Goal: Task Accomplishment & Management: Manage account settings

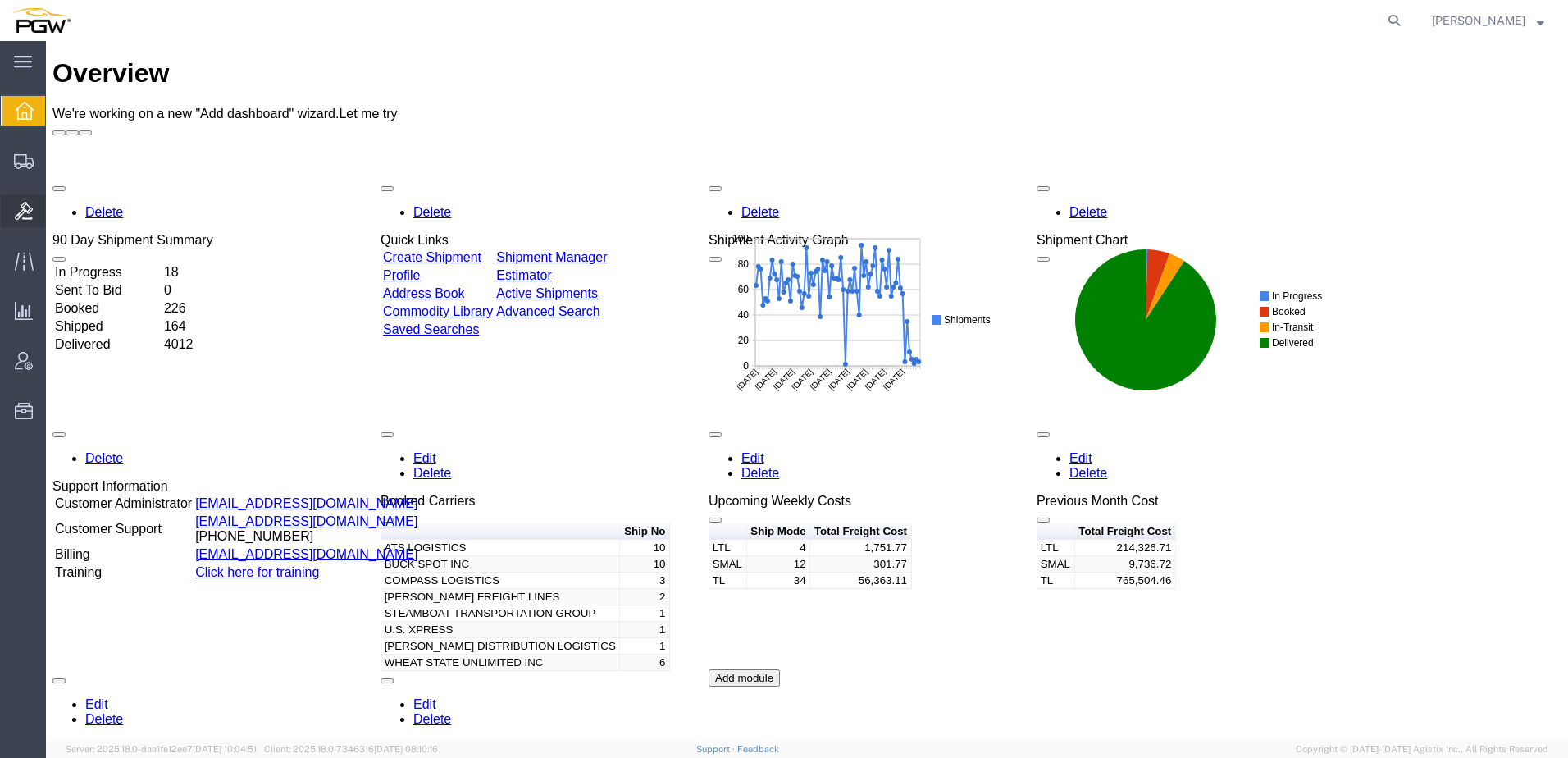
click at [57, 209] on span "Bids" at bounding box center [51, 211] width 12 height 33
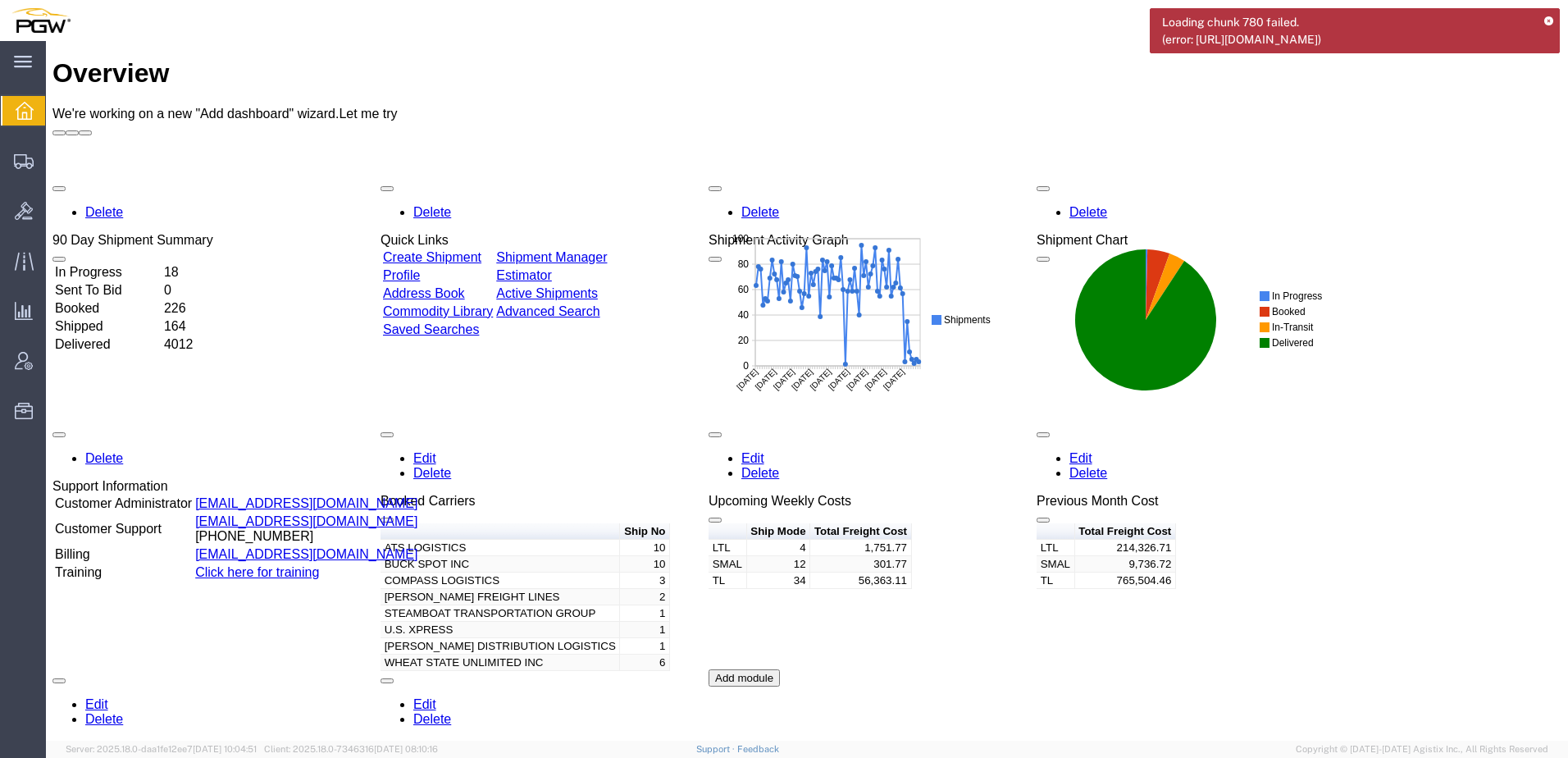
click at [963, 58] on div "Overview We're working on a new "Add dashboard" wizard. Let me try" at bounding box center [807, 96] width 1509 height 77
click at [1545, 22] on icon at bounding box center [1549, 22] width 9 height 9
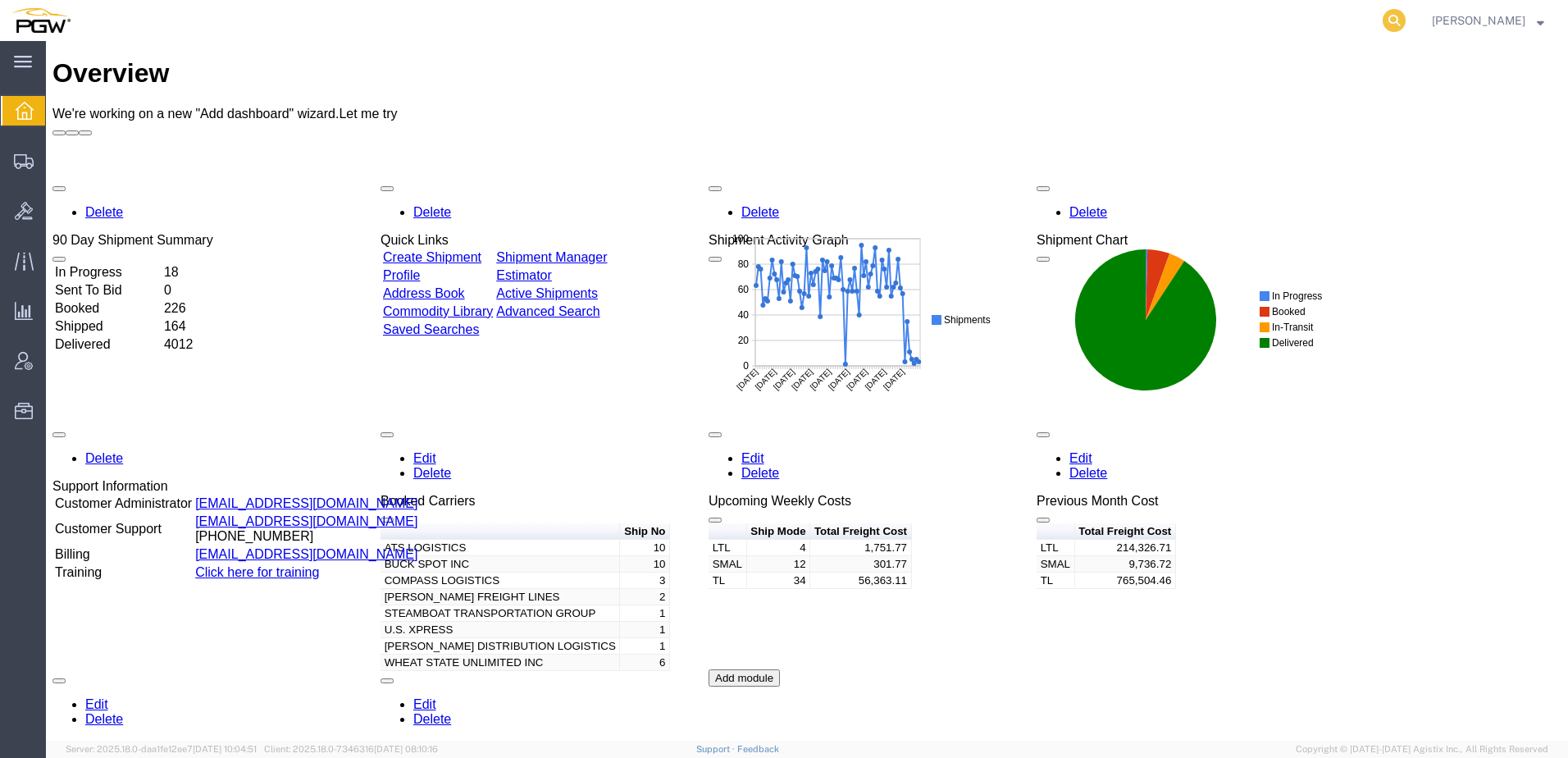
click at [1406, 22] on icon at bounding box center [1393, 20] width 23 height 23
click at [1251, 22] on input "search" at bounding box center [1133, 20] width 499 height 39
paste input "56693697"
type input "56693697"
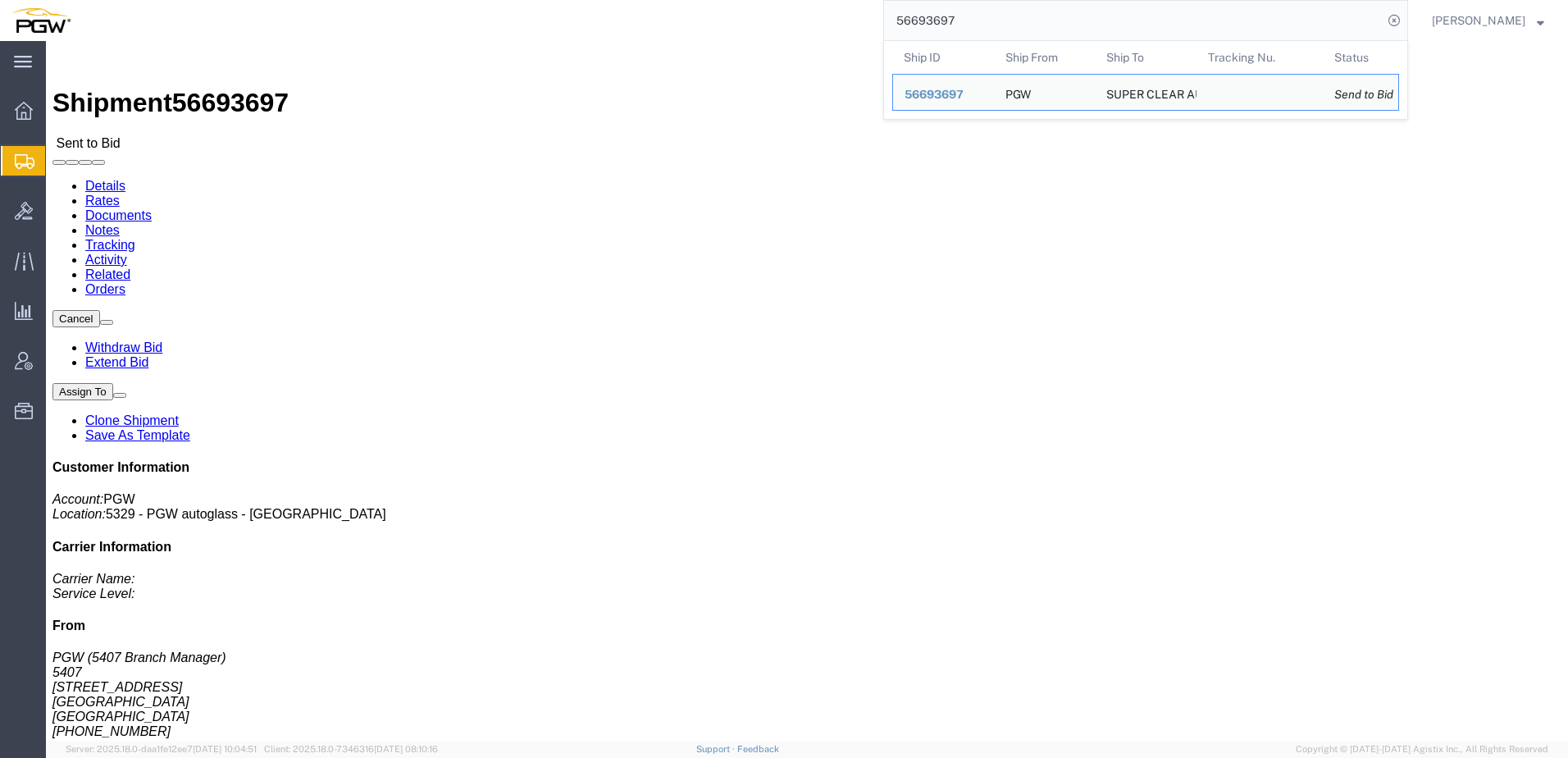
click link "Rates"
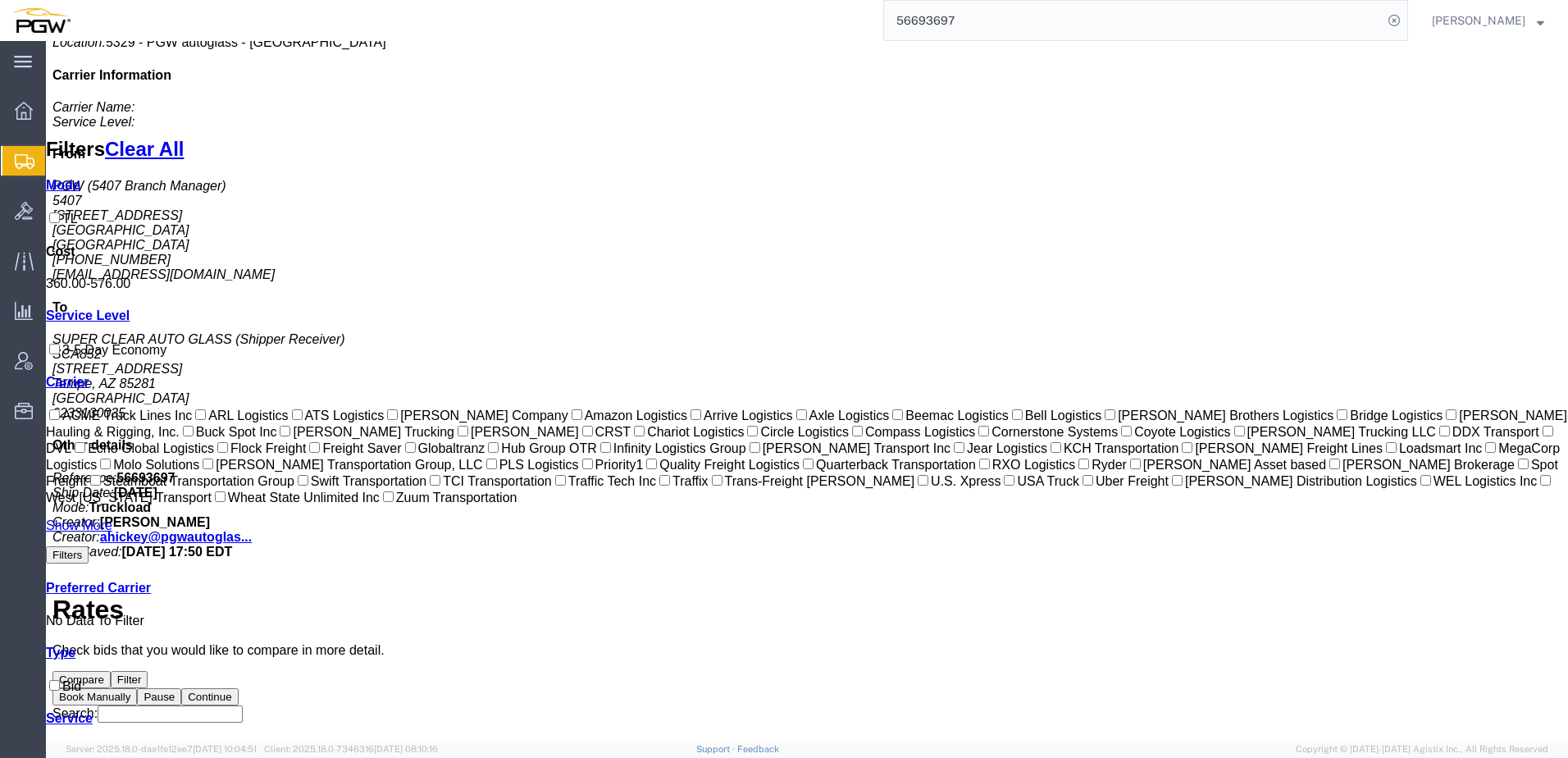
click at [0, 0] on span "Shipment Manager" at bounding box center [0, 0] width 0 height 0
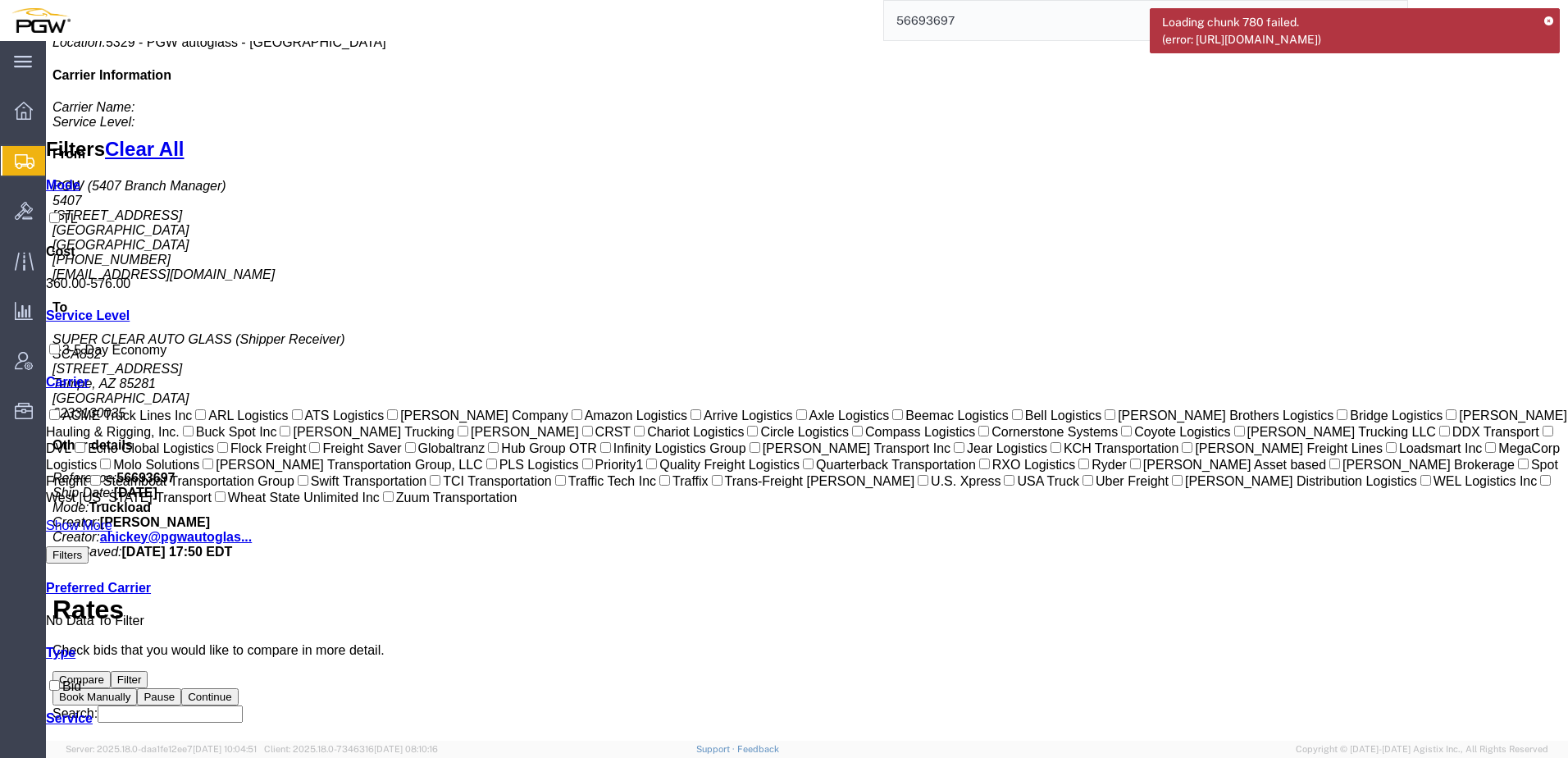
click at [1549, 17] on icon at bounding box center [1549, 22] width 9 height 9
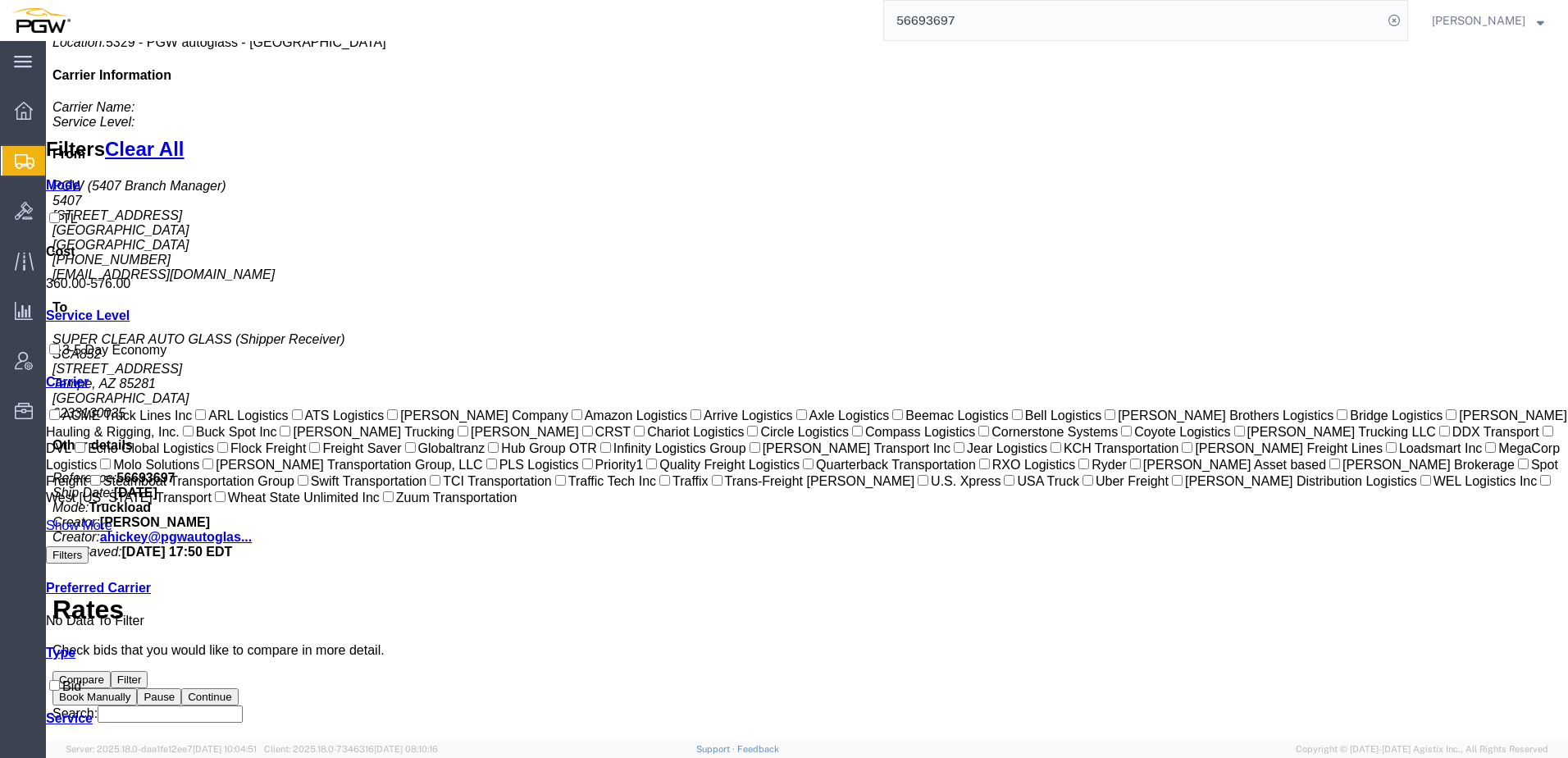
click at [0, 0] on span "Shipment Manager" at bounding box center [0, 0] width 0 height 0
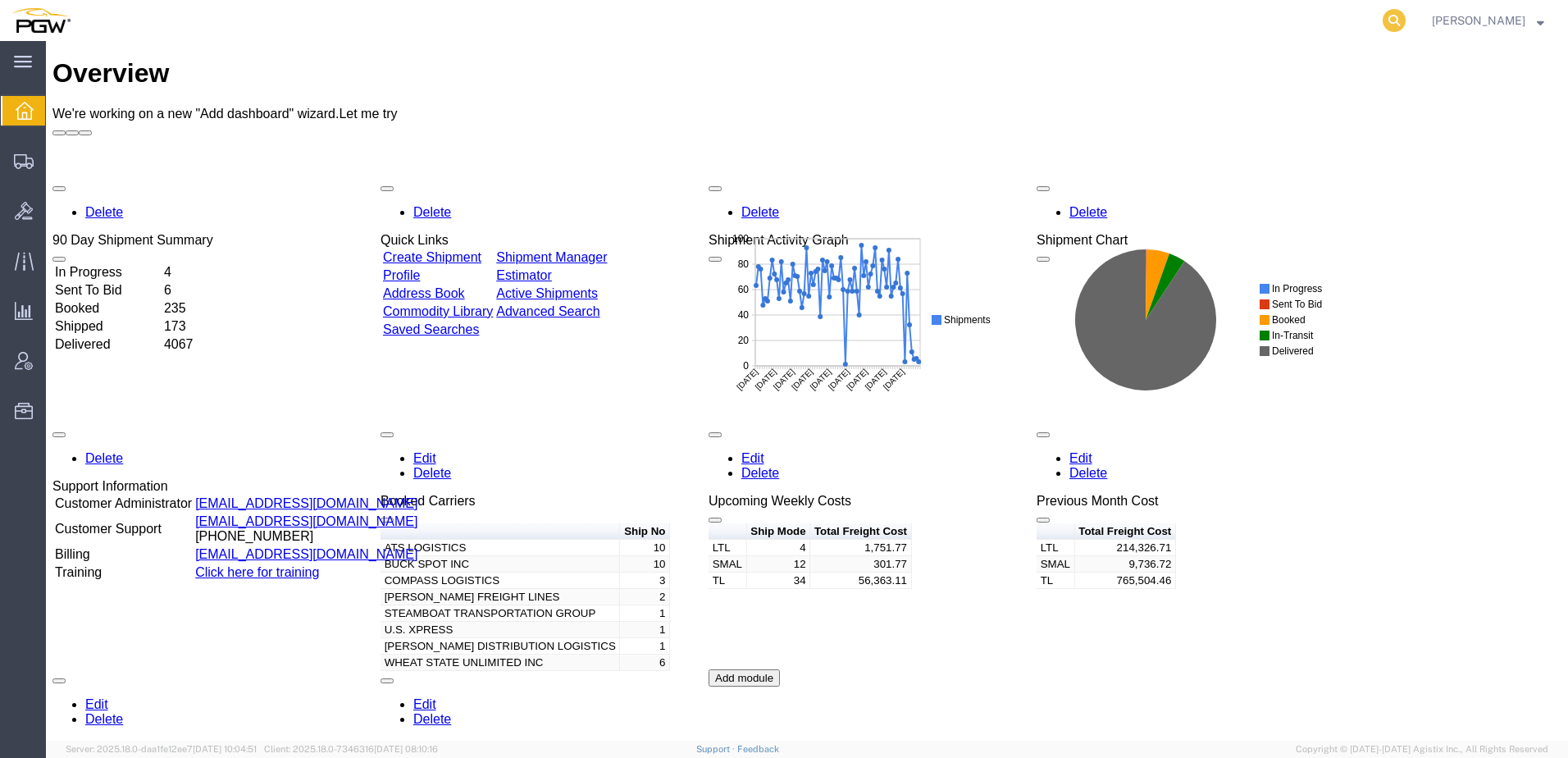
click at [1406, 25] on icon at bounding box center [1393, 20] width 23 height 23
click at [1247, 14] on input "search" at bounding box center [1133, 20] width 499 height 39
paste input "56693802"
type input "56693802"
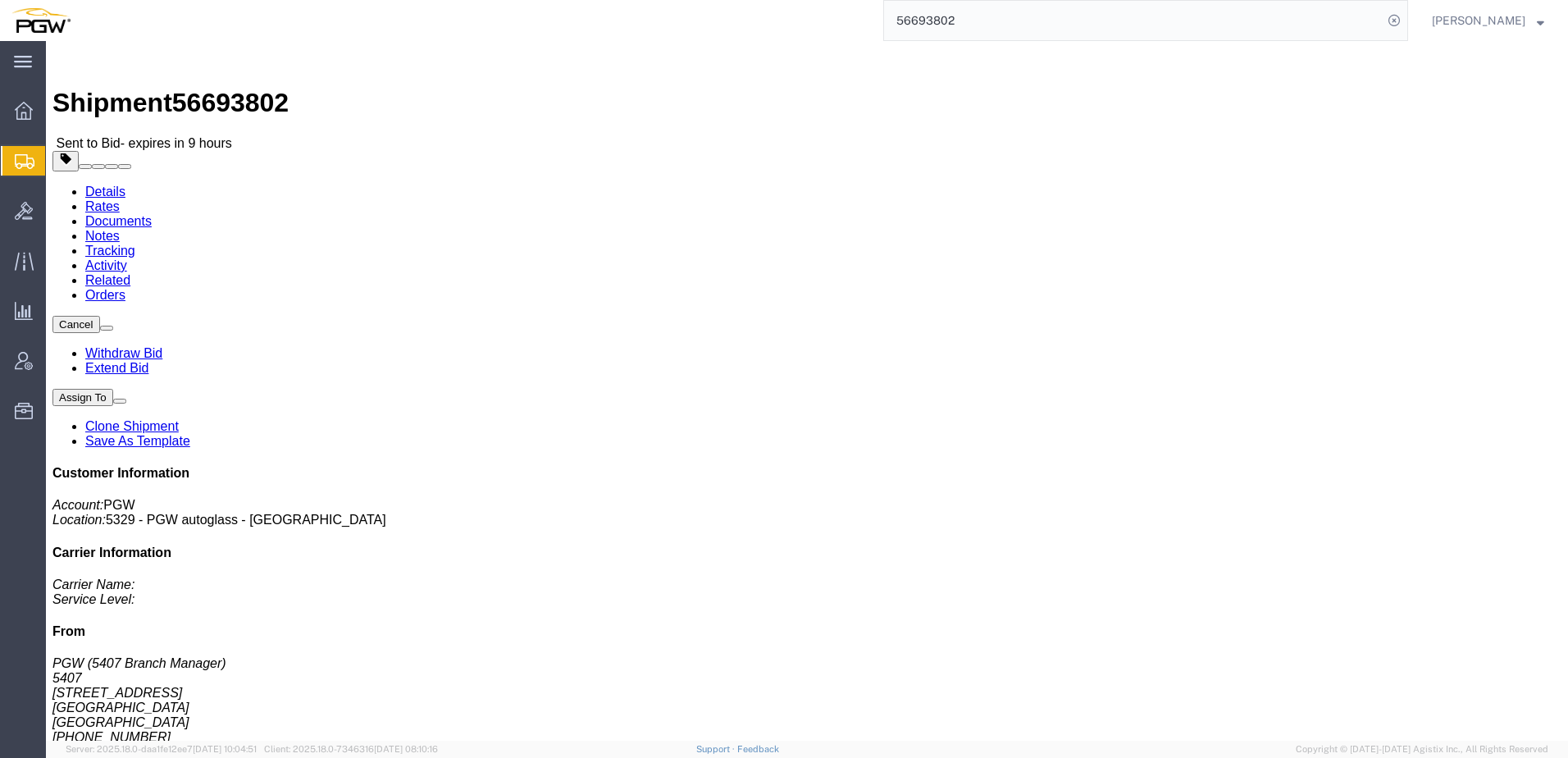
drag, startPoint x: 165, startPoint y: 105, endPoint x: 119, endPoint y: 64, distance: 61.6
click link "Rates"
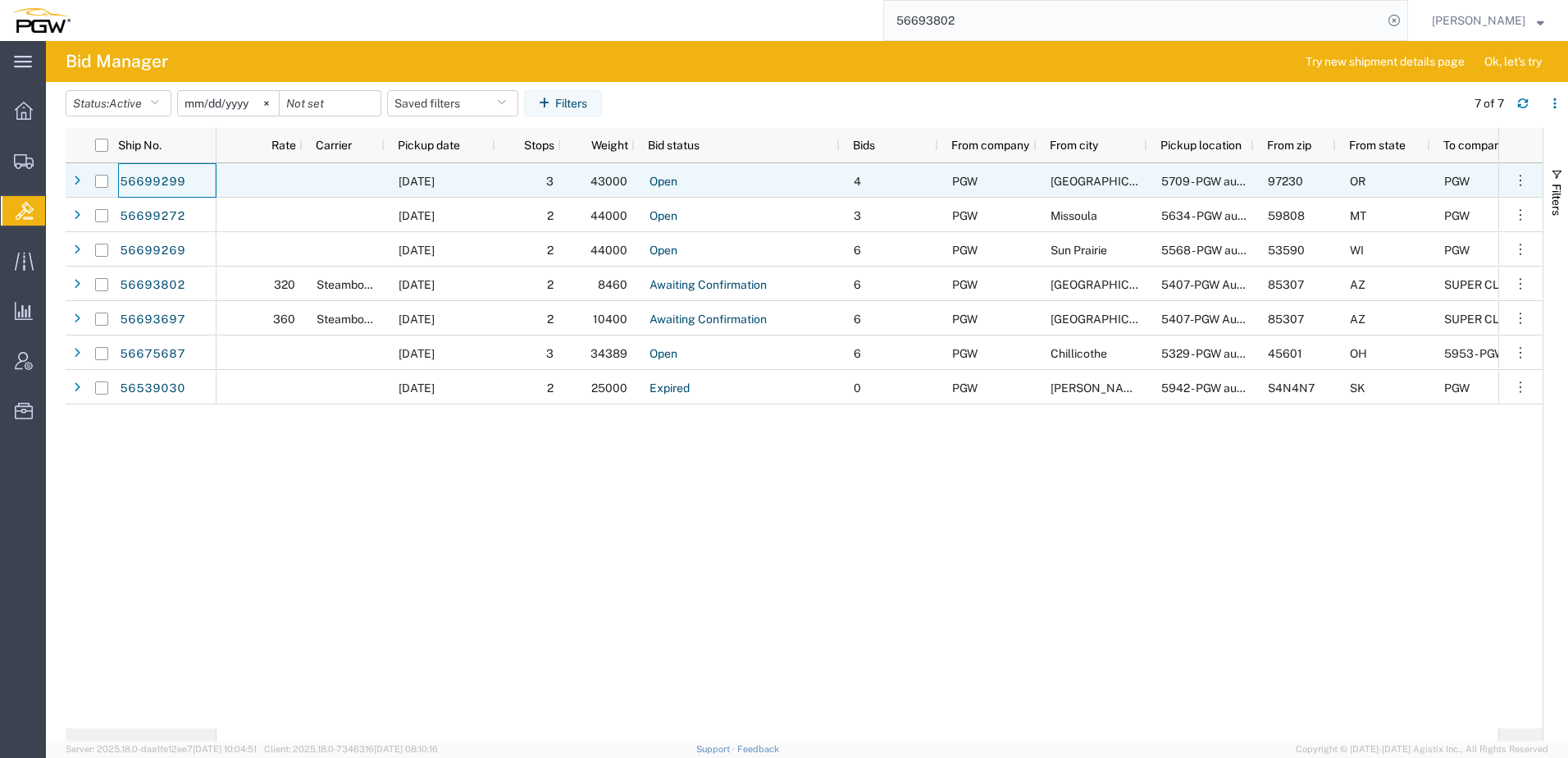
drag, startPoint x: 153, startPoint y: 187, endPoint x: 1121, endPoint y: 641, distance: 1069.2
click at [1121, 641] on div "09/03/2025 3 43000 Open 4 PGW Portland 5709 - PGW autoglass - Portland OR 97230…" at bounding box center [857, 446] width 1282 height 565
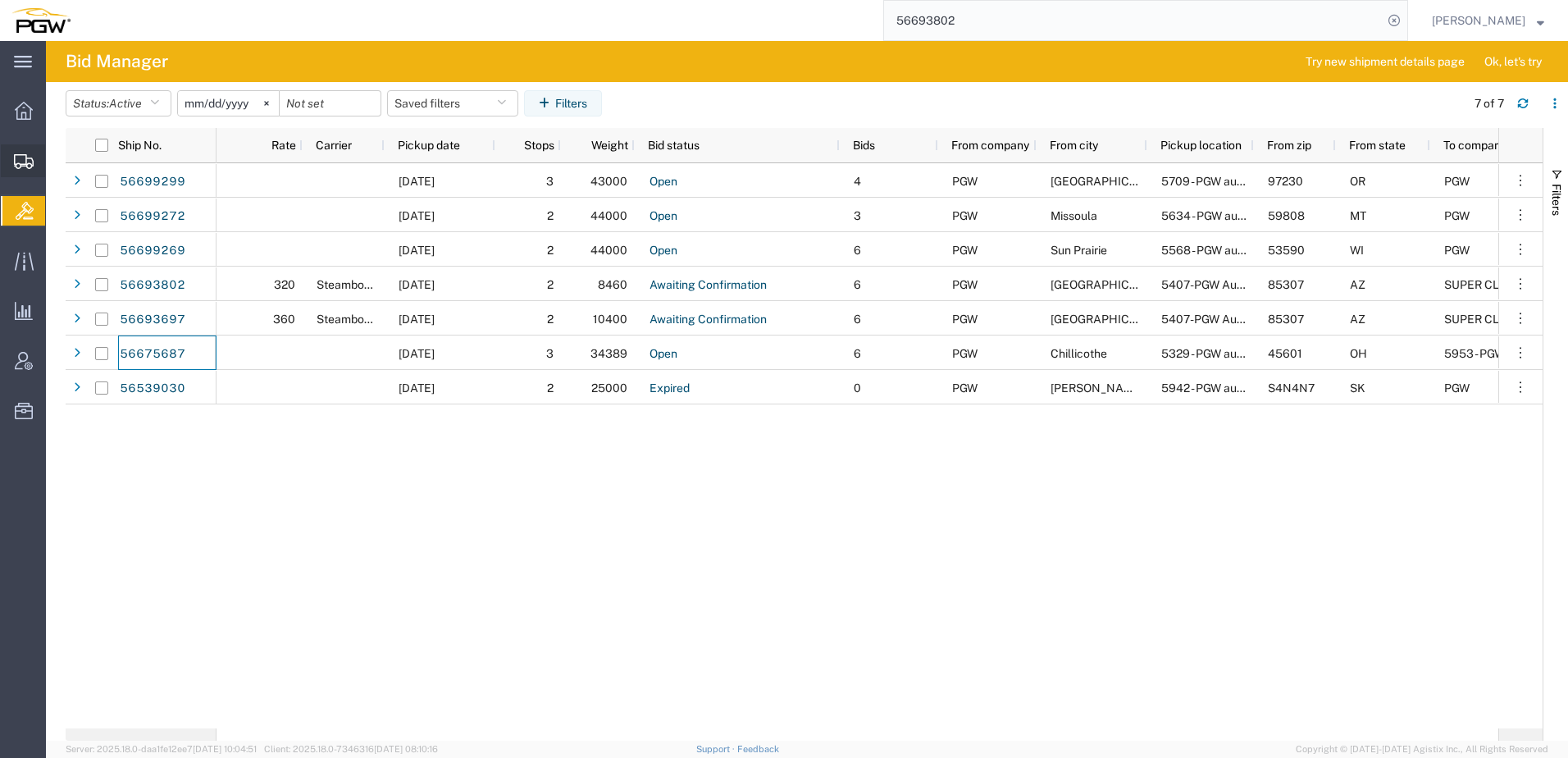
click at [0, 0] on span "Shipment Manager" at bounding box center [0, 0] width 0 height 0
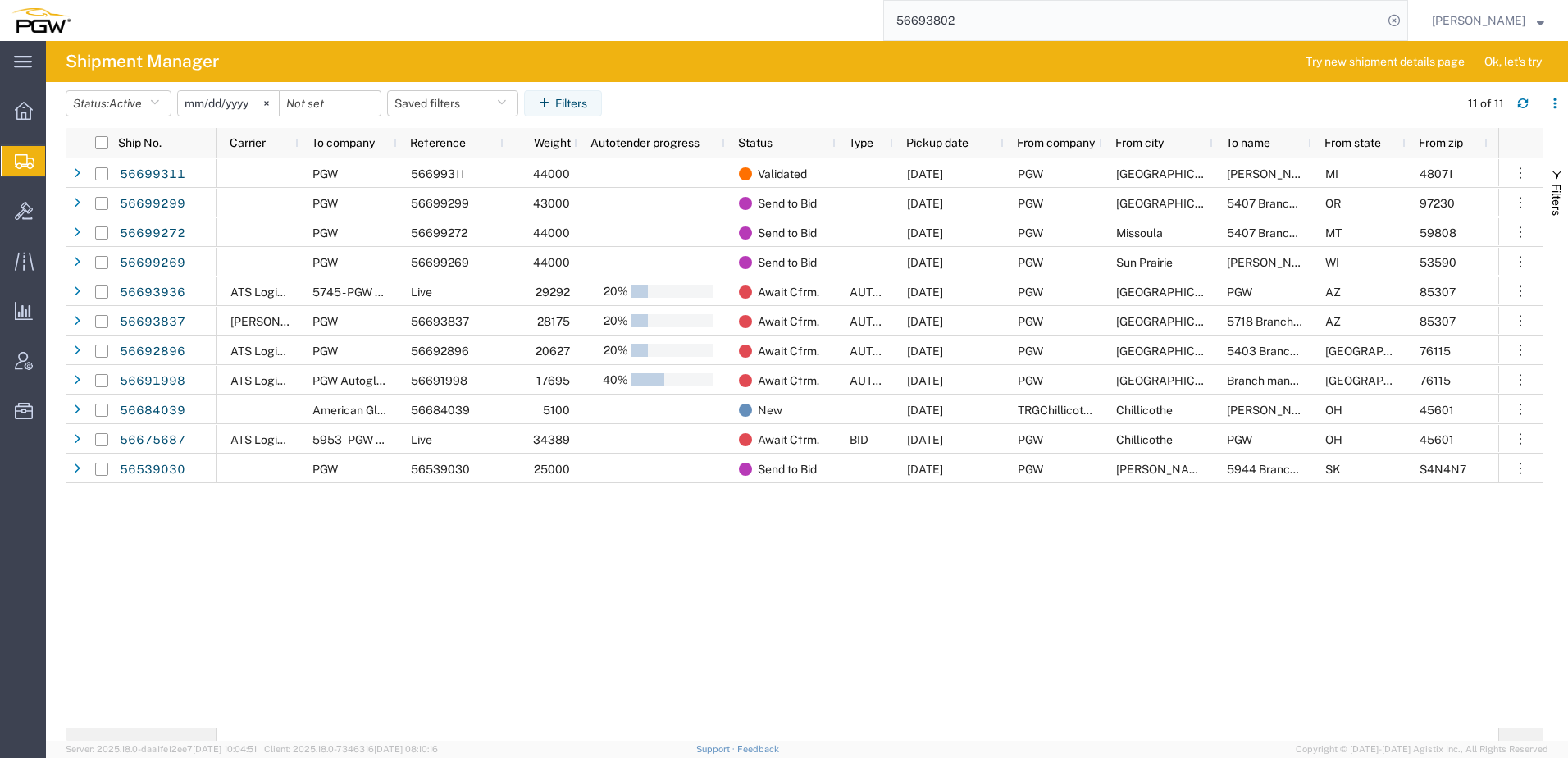
click at [1357, 632] on div "PGW 56699311 44000 Validated 09/04/2025 PGW Madison Heights Janet Claytor MI 48…" at bounding box center [857, 444] width 1282 height 571
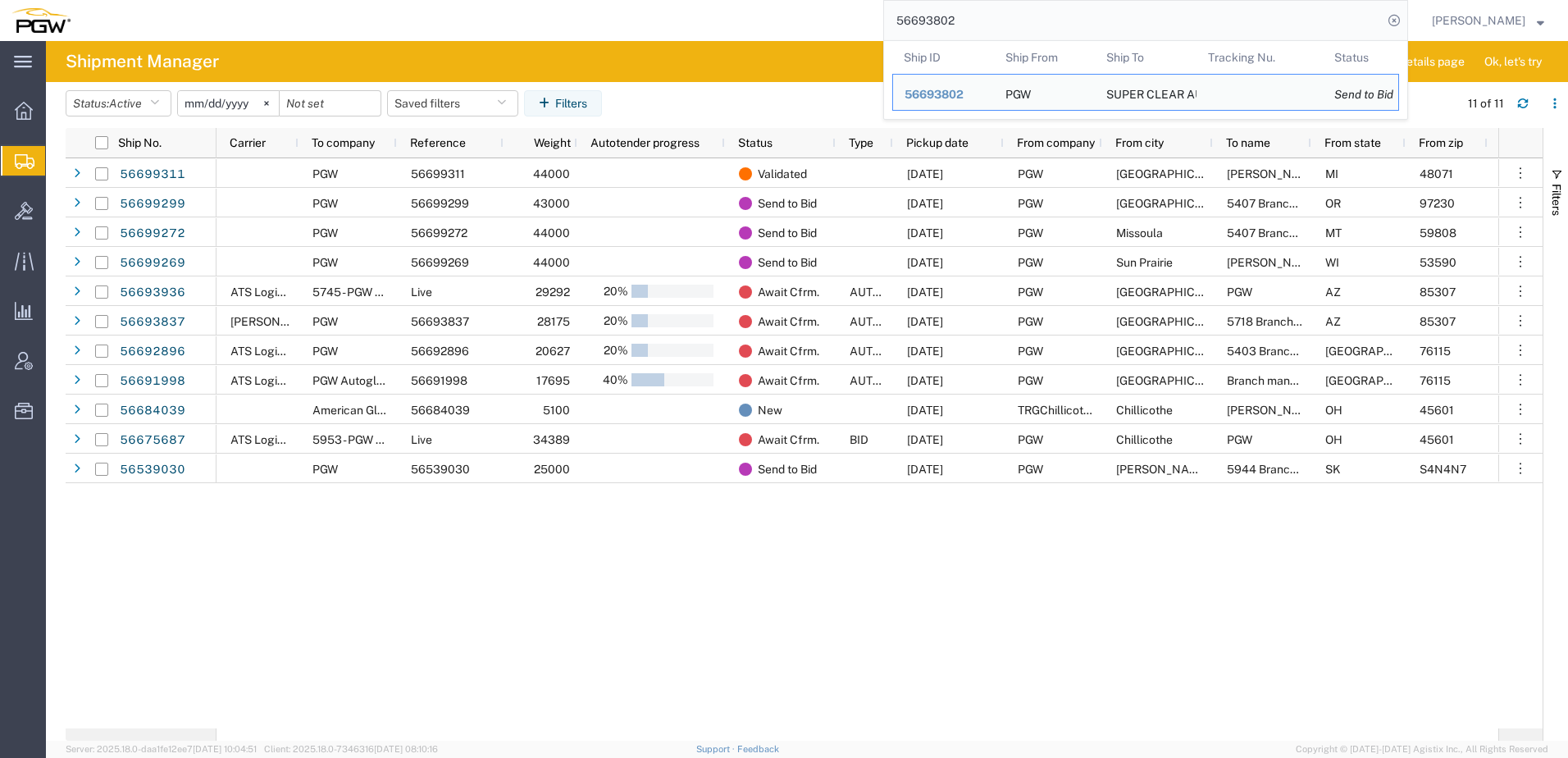
drag, startPoint x: 1076, startPoint y: 18, endPoint x: 191, endPoint y: -28, distance: 886.2
click at [191, 0] on html "main_menu Created with Sketch. Collapse Menu Overview Shipments Shipment Manage…" at bounding box center [784, 379] width 1568 height 758
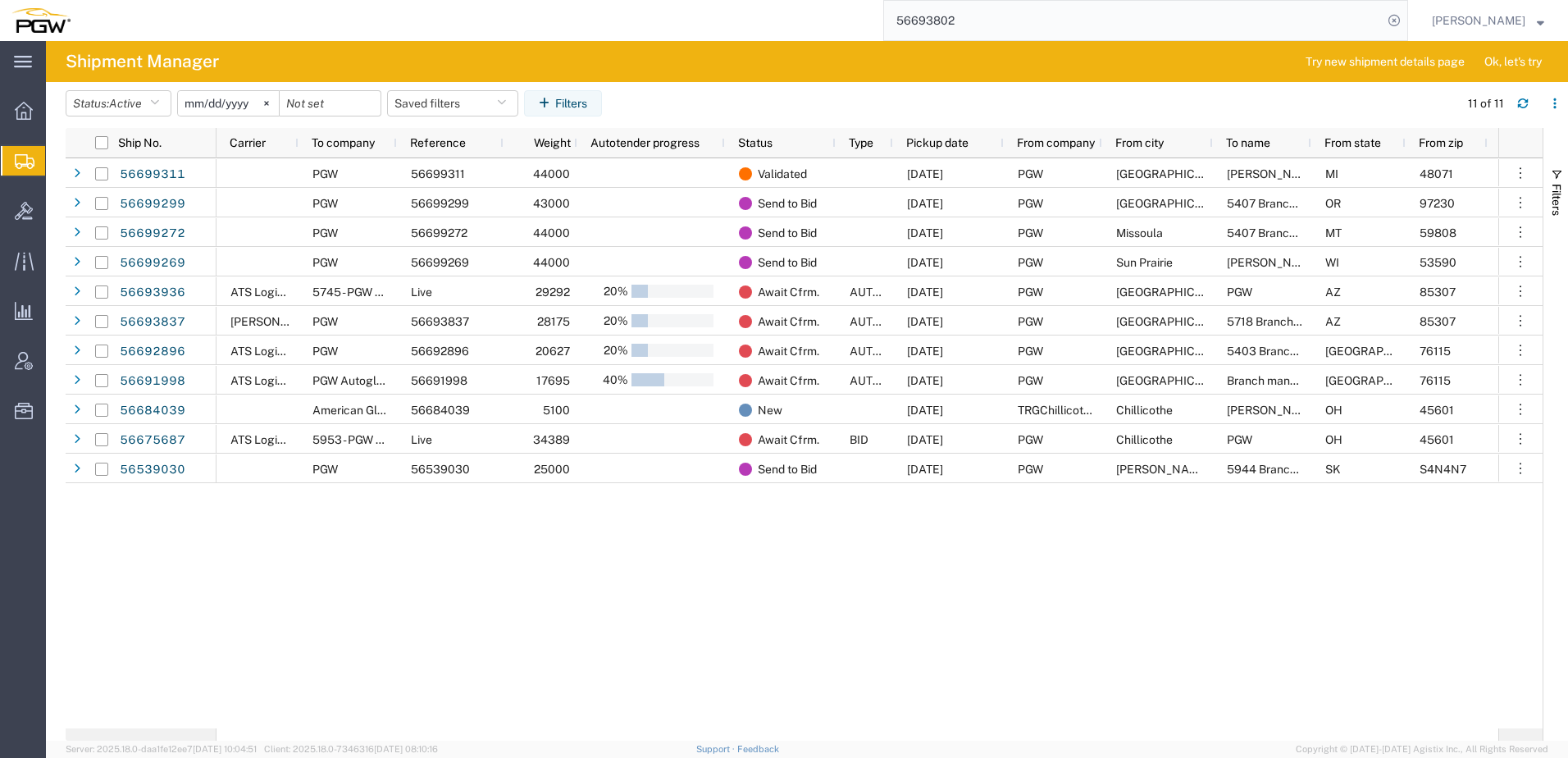
paste input "667873"
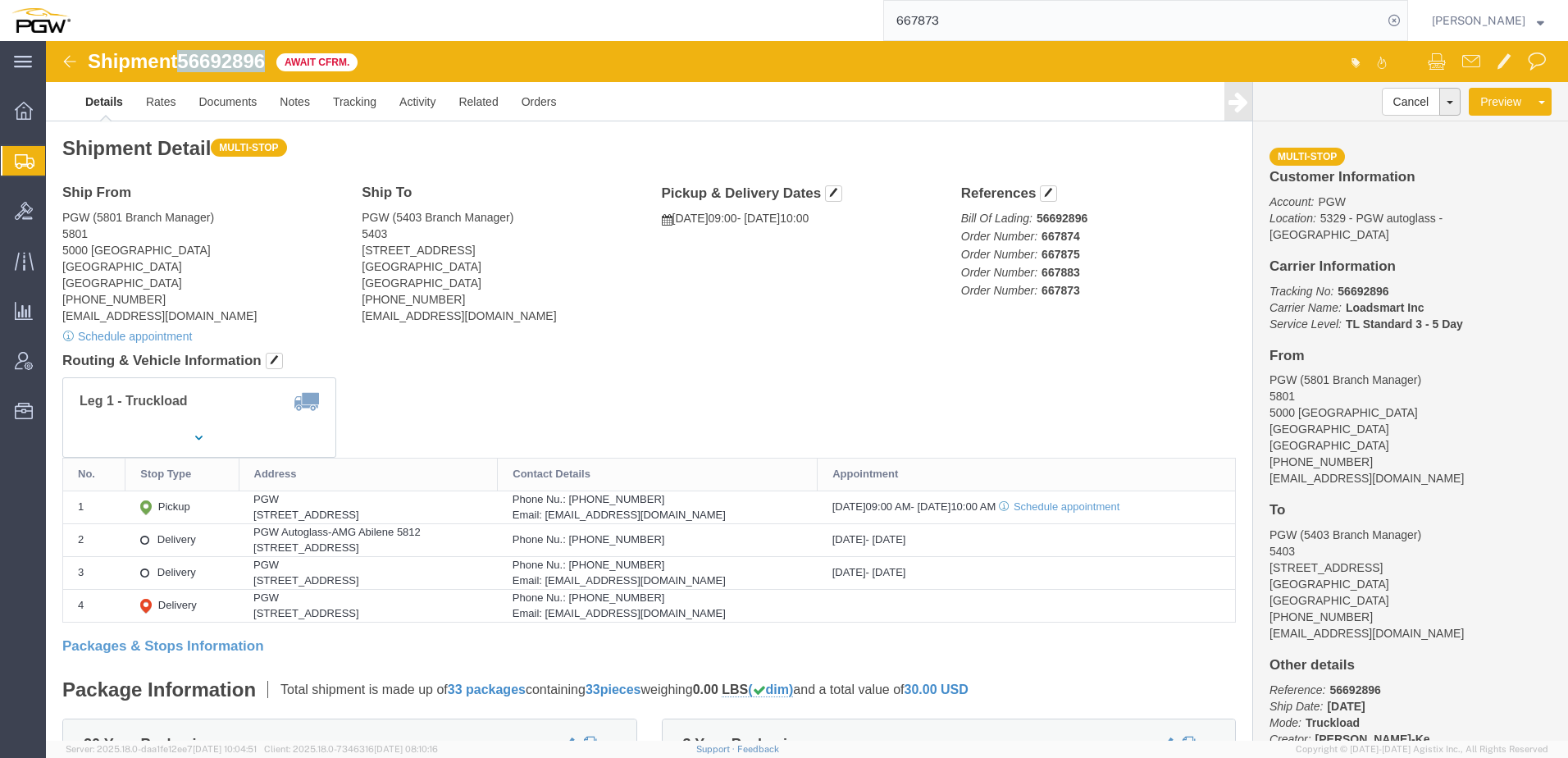
drag, startPoint x: 136, startPoint y: 15, endPoint x: 223, endPoint y: 14, distance: 87.0
click h1 "Shipment 56692896"
copy span "56692896"
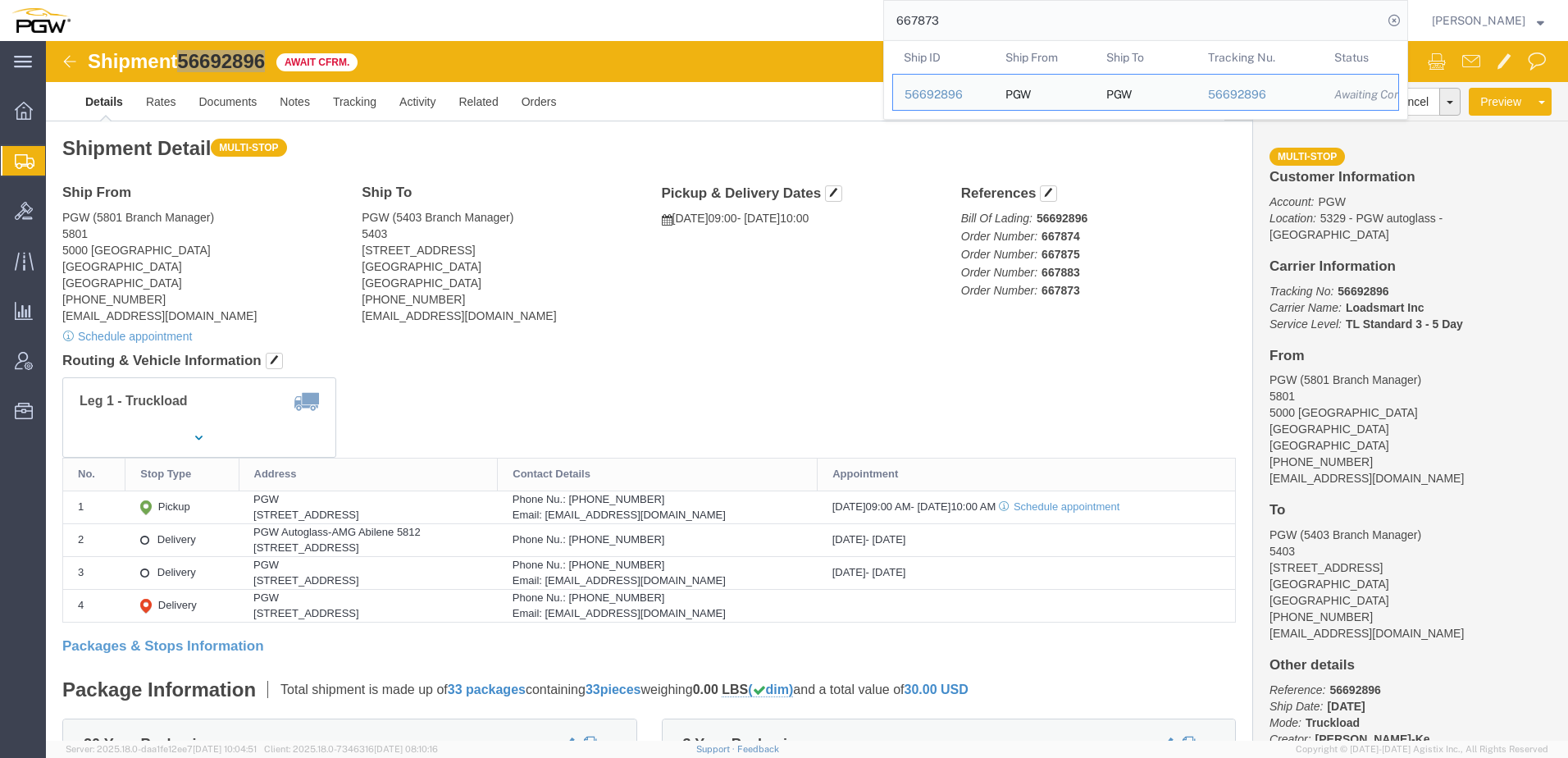
drag, startPoint x: 996, startPoint y: 27, endPoint x: 445, endPoint y: -1, distance: 551.7
click at [445, 0] on html "main_menu Created with Sketch. Collapse Menu Overview Shipments Shipment Manage…" at bounding box center [784, 379] width 1568 height 758
paste input "6"
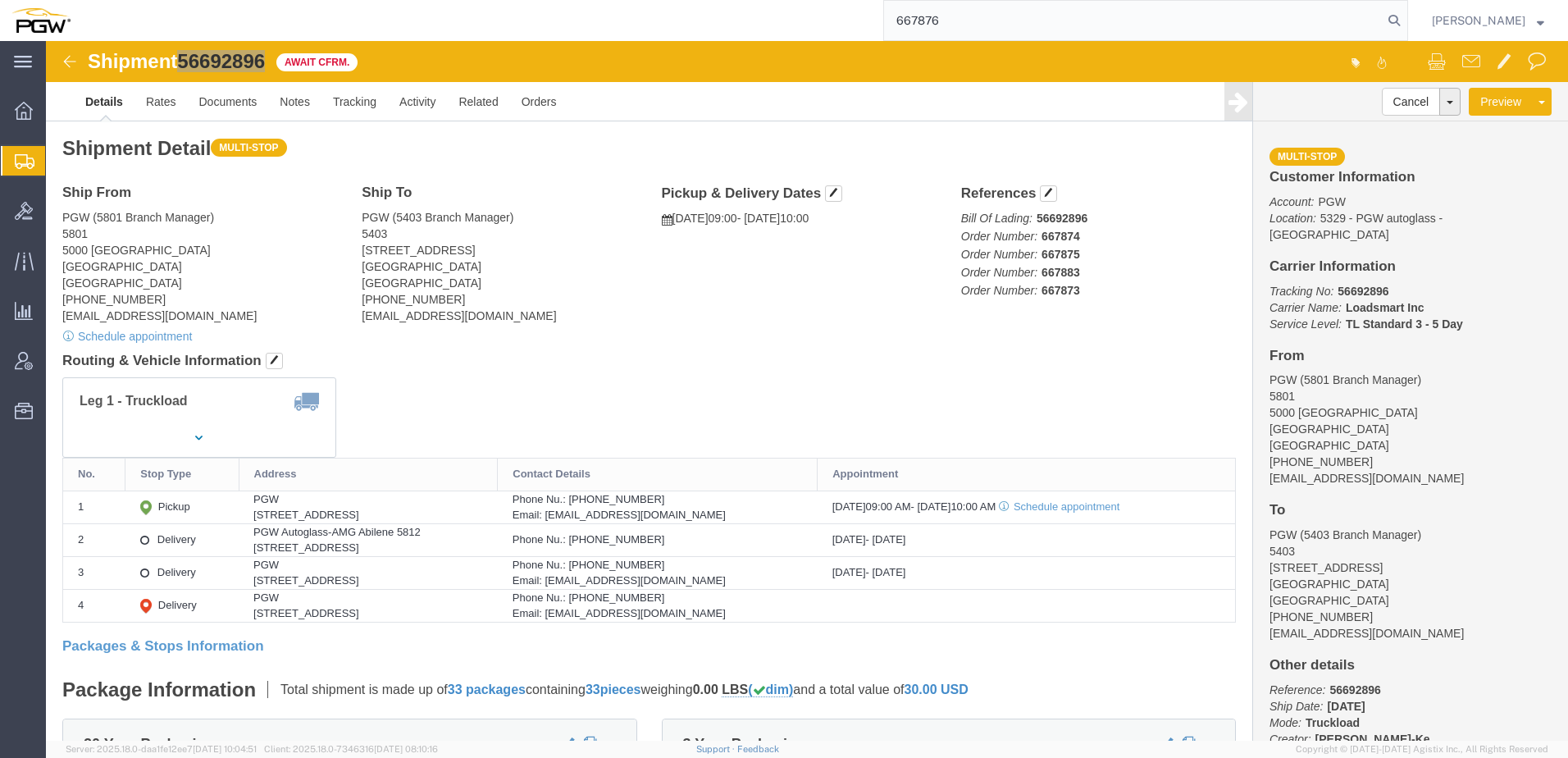
type input "667876"
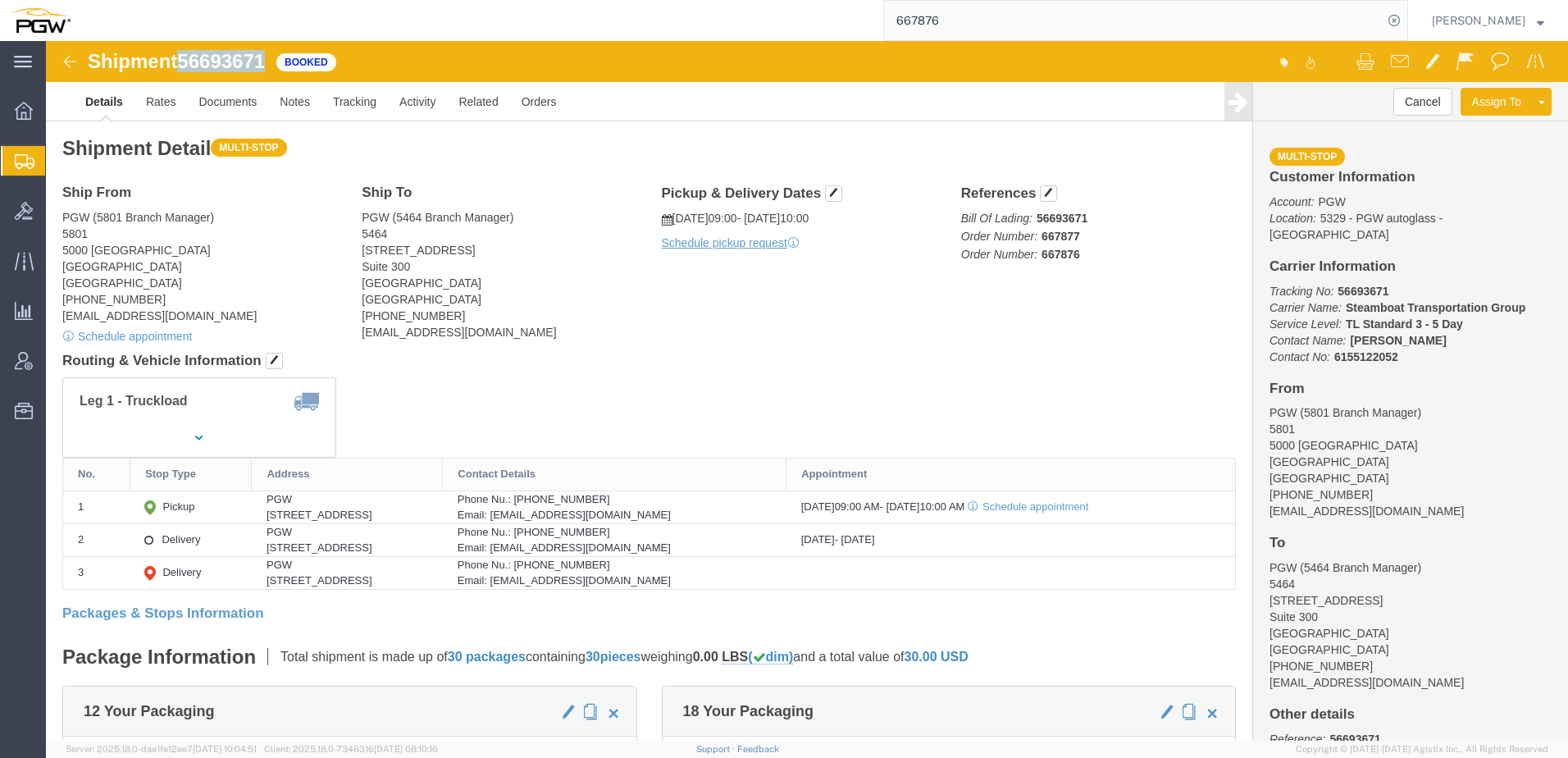
drag, startPoint x: 138, startPoint y: 18, endPoint x: 223, endPoint y: 24, distance: 85.2
click span "56693671"
copy span "56693671"
click div "Leg 1 - Truckload Vehicle 1: Standard Dry Van (53 Feet) Number of trucks: 1"
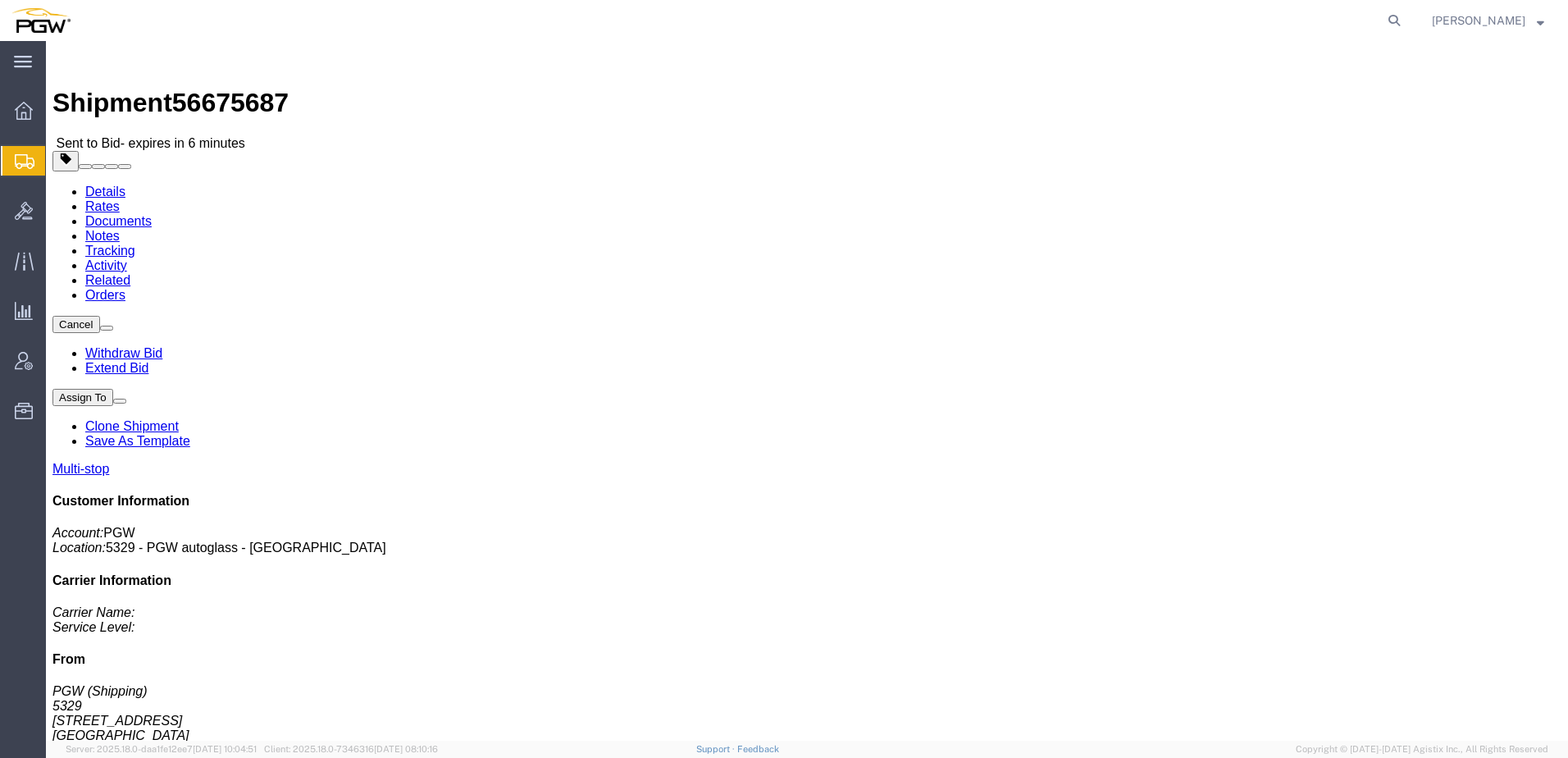
click link "Rates"
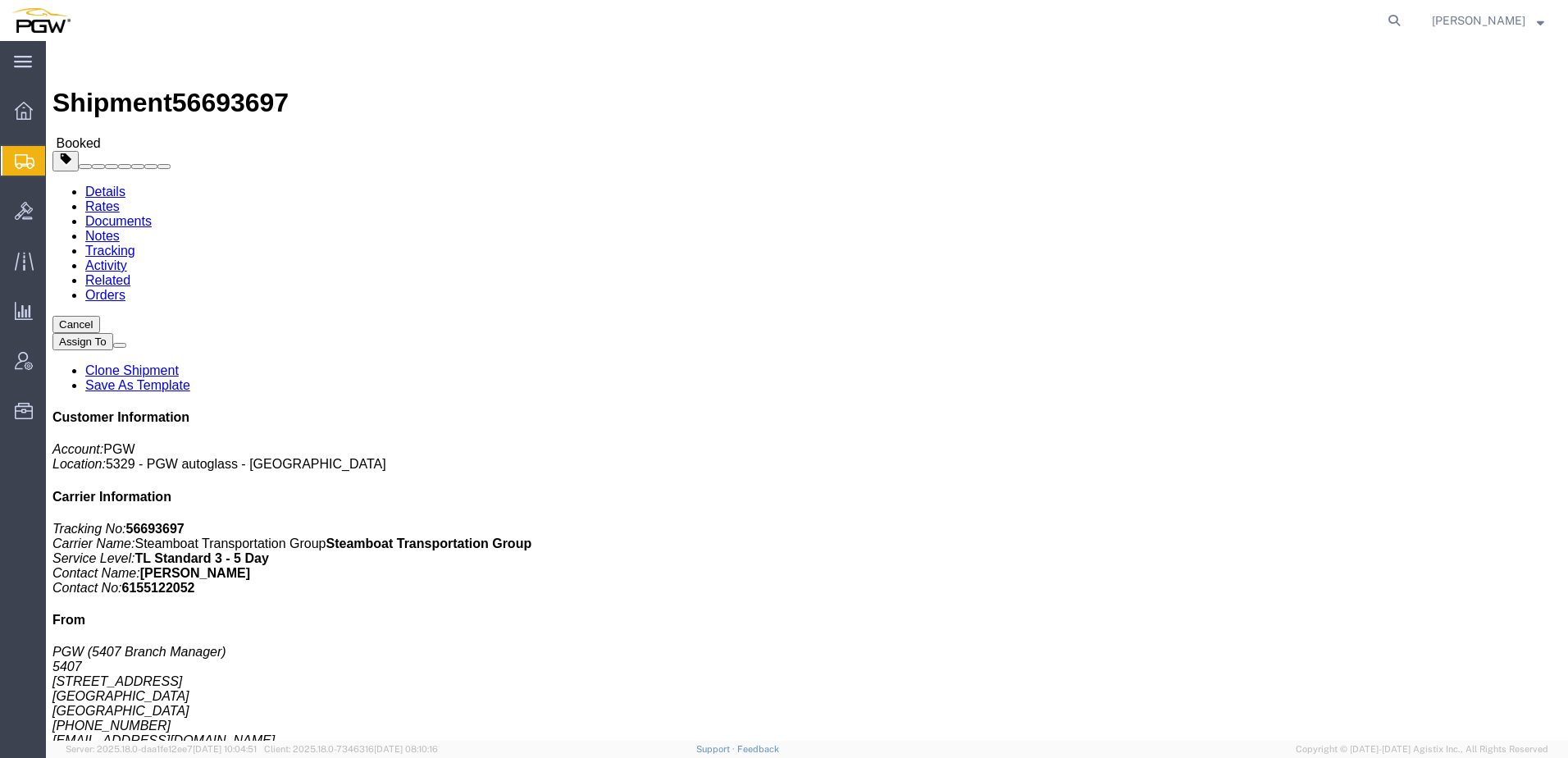
click at [0, 0] on span "Shipment Manager" at bounding box center [0, 0] width 0 height 0
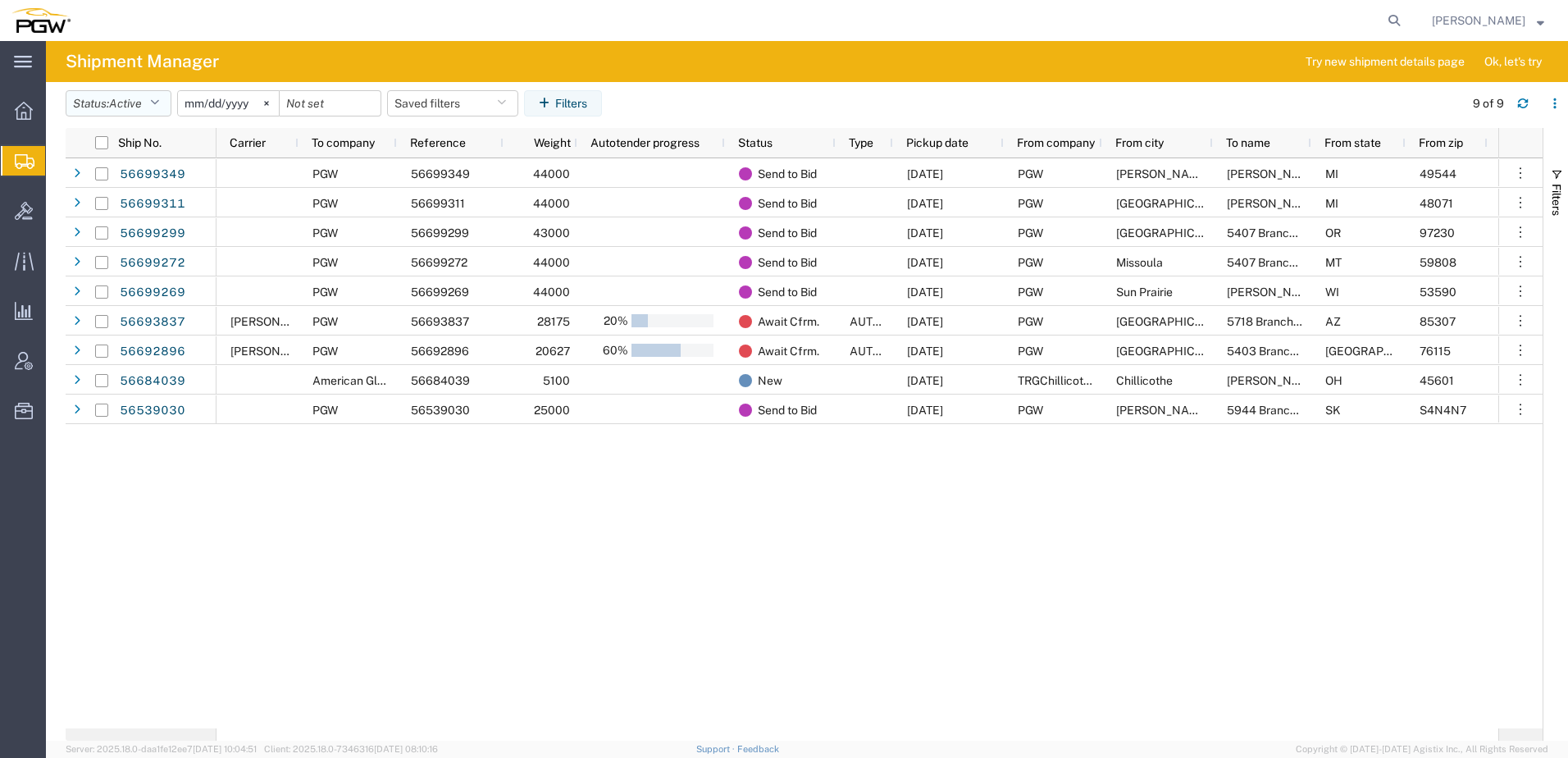
click at [117, 103] on span "Active" at bounding box center [125, 103] width 33 height 13
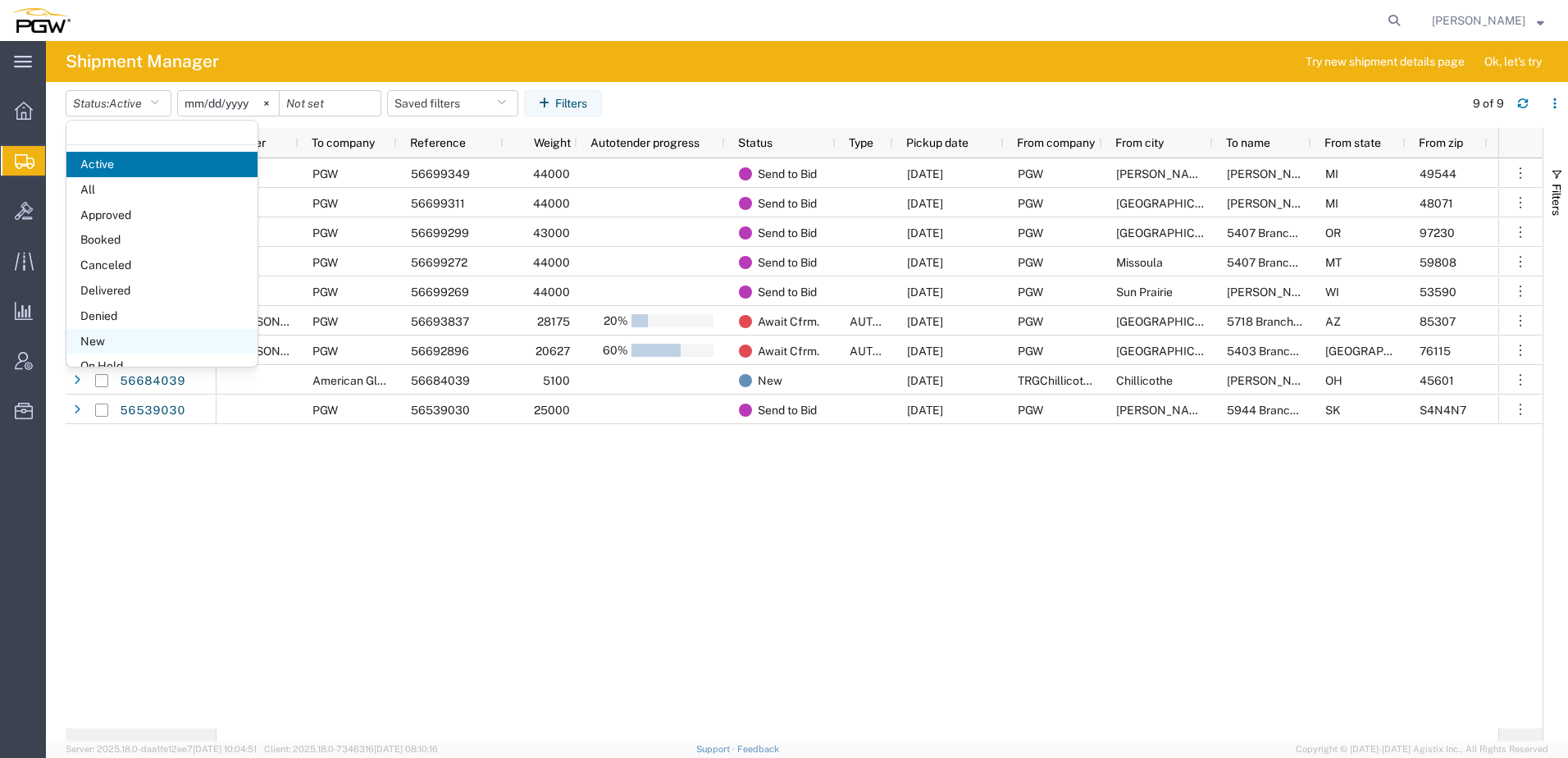
click at [101, 341] on span "New" at bounding box center [161, 341] width 191 height 25
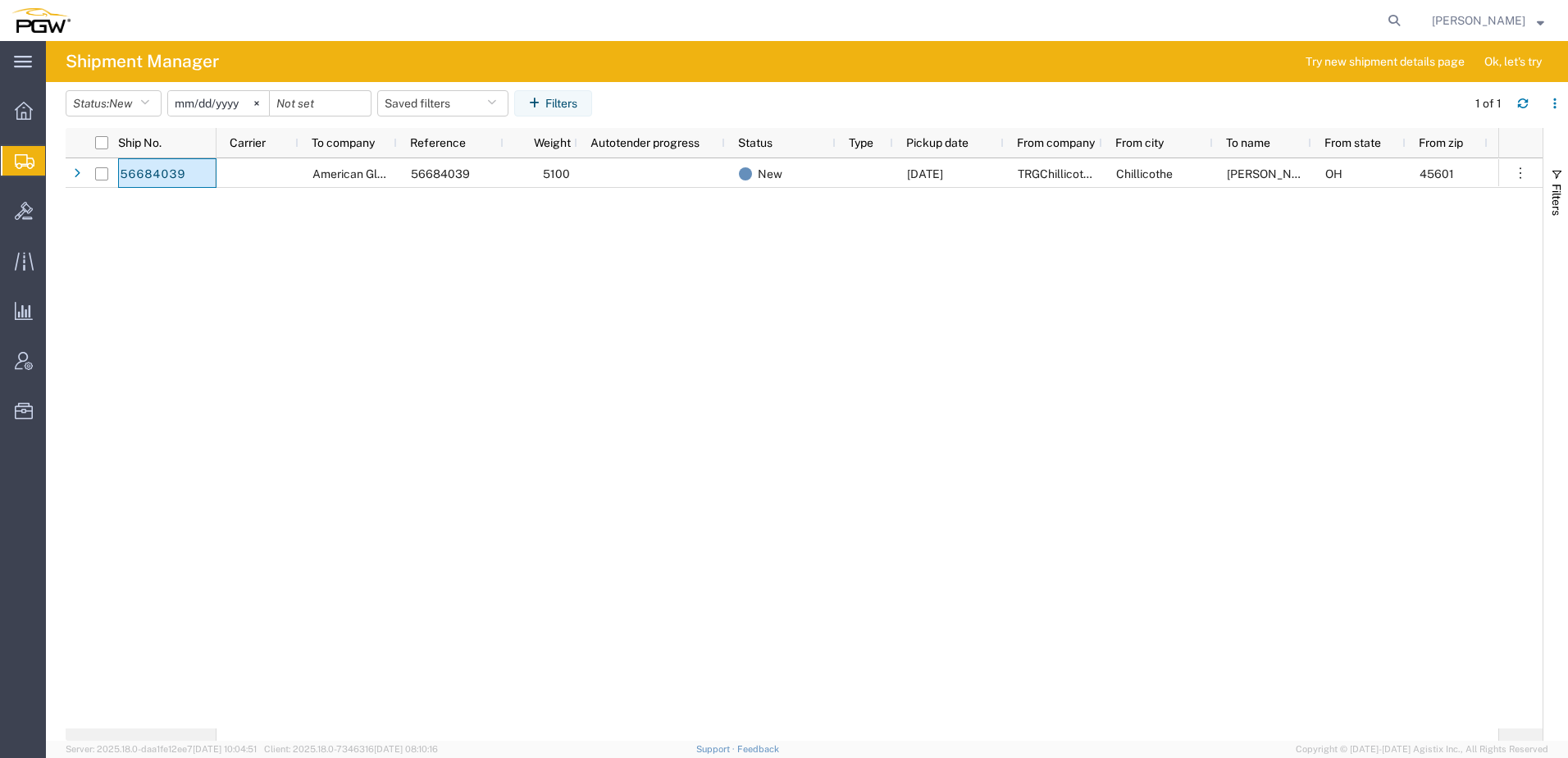
click at [711, 398] on div "American Glass Distributors/PGW 56684039 5100 New 09/04/2025 TRGChillicothe Chi…" at bounding box center [857, 444] width 1282 height 571
click at [1406, 23] on icon at bounding box center [1393, 20] width 23 height 23
click at [1296, 19] on input "search" at bounding box center [1133, 20] width 499 height 39
paste input "56587295"
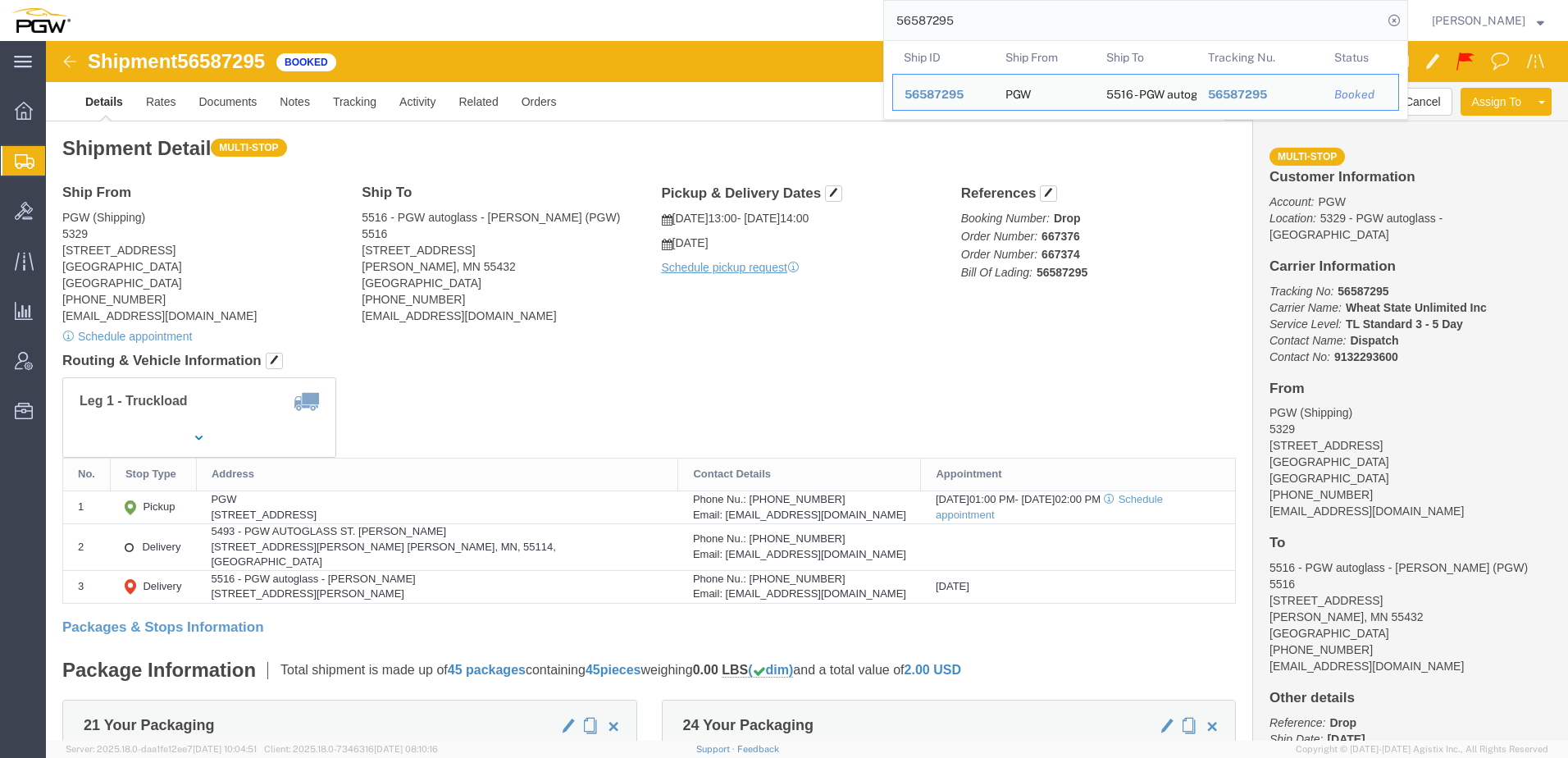
drag, startPoint x: 998, startPoint y: 14, endPoint x: 828, endPoint y: 17, distance: 170.0
click at [839, 18] on div "56587295 Ship ID Ship From Ship To Tracking Nu. Status Ship ID 56587295 Ship Fr…" at bounding box center [745, 20] width 1326 height 41
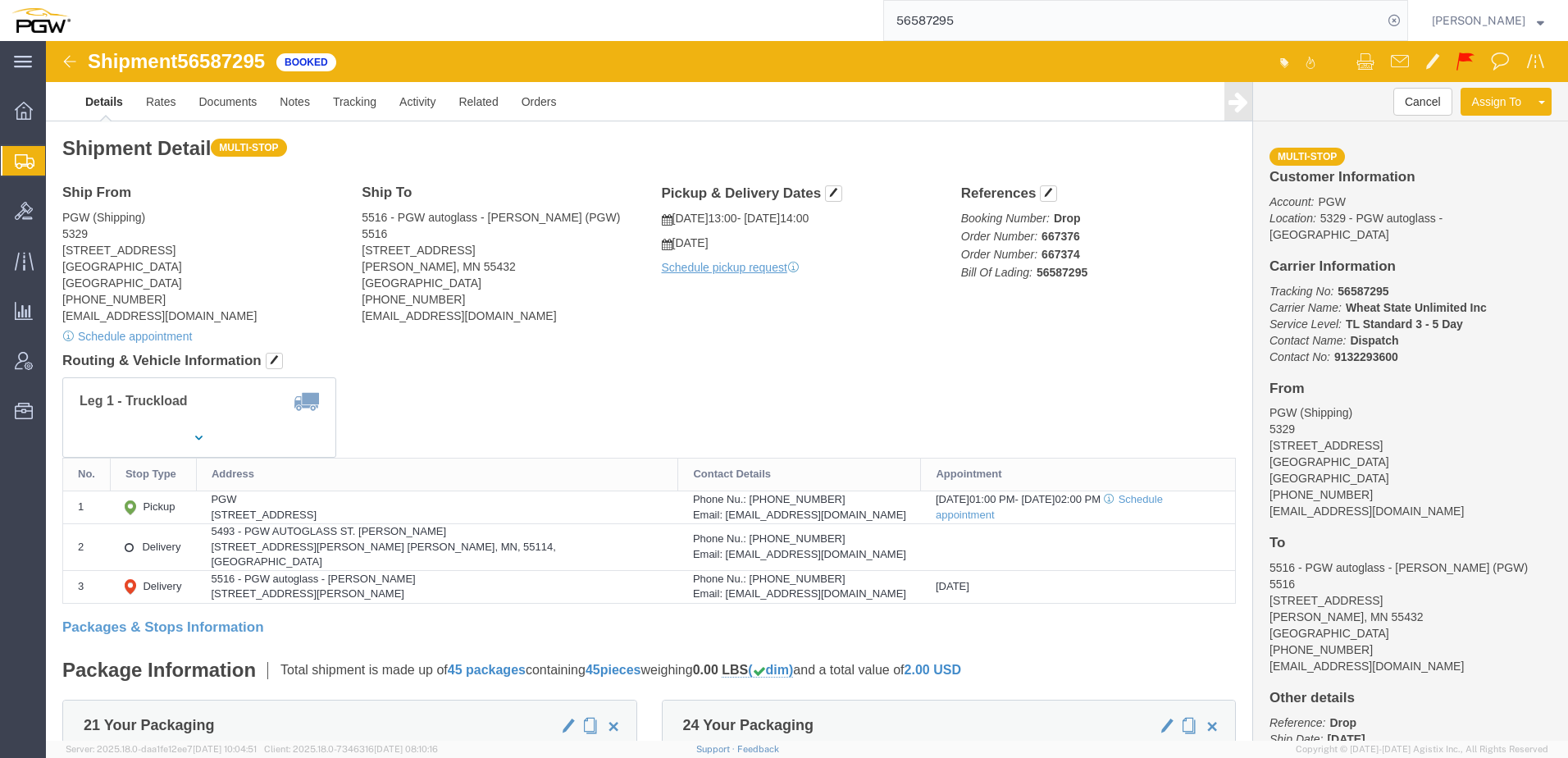
paste input "6884"
type input "56688495"
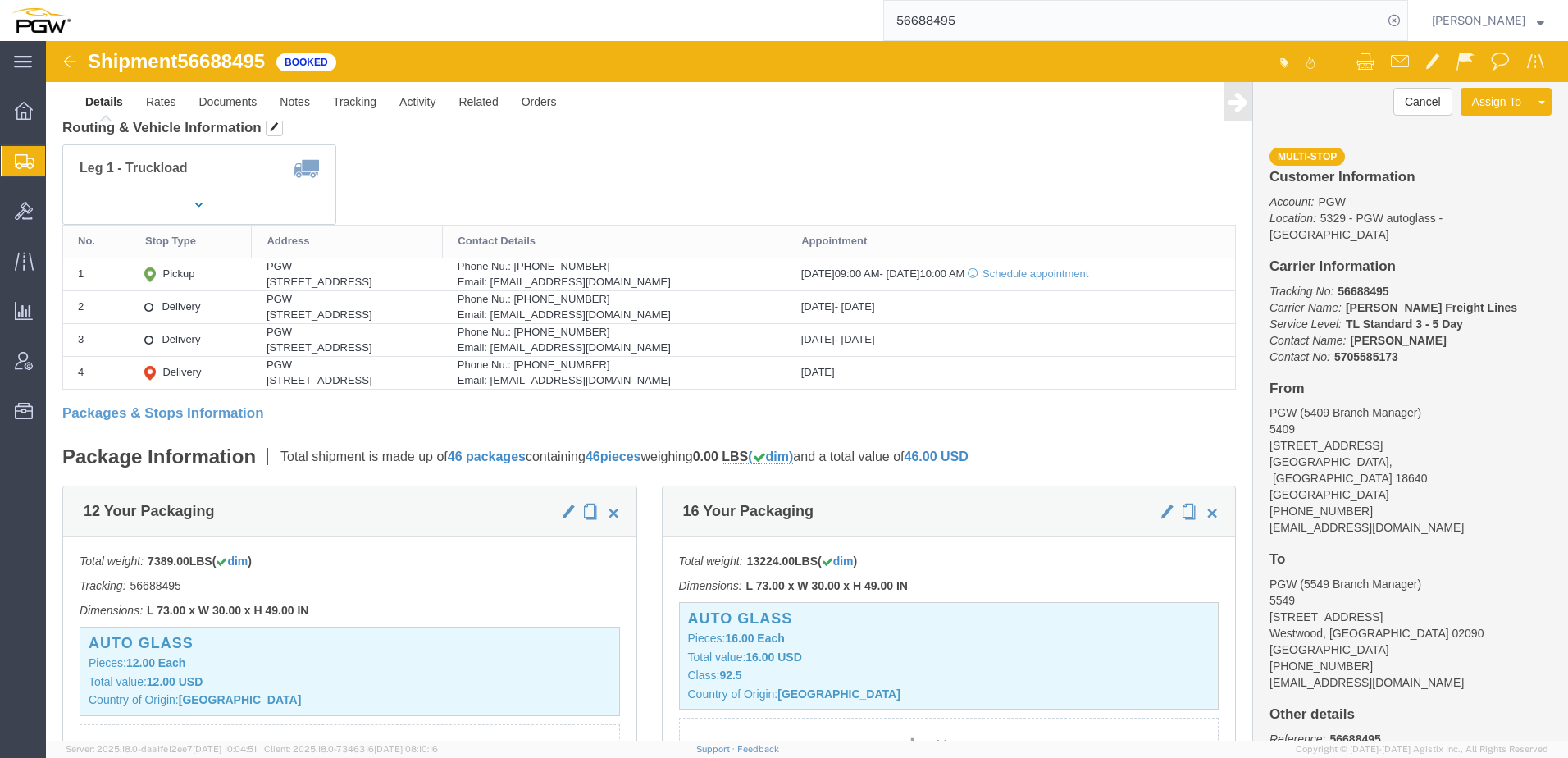
scroll to position [246, 0]
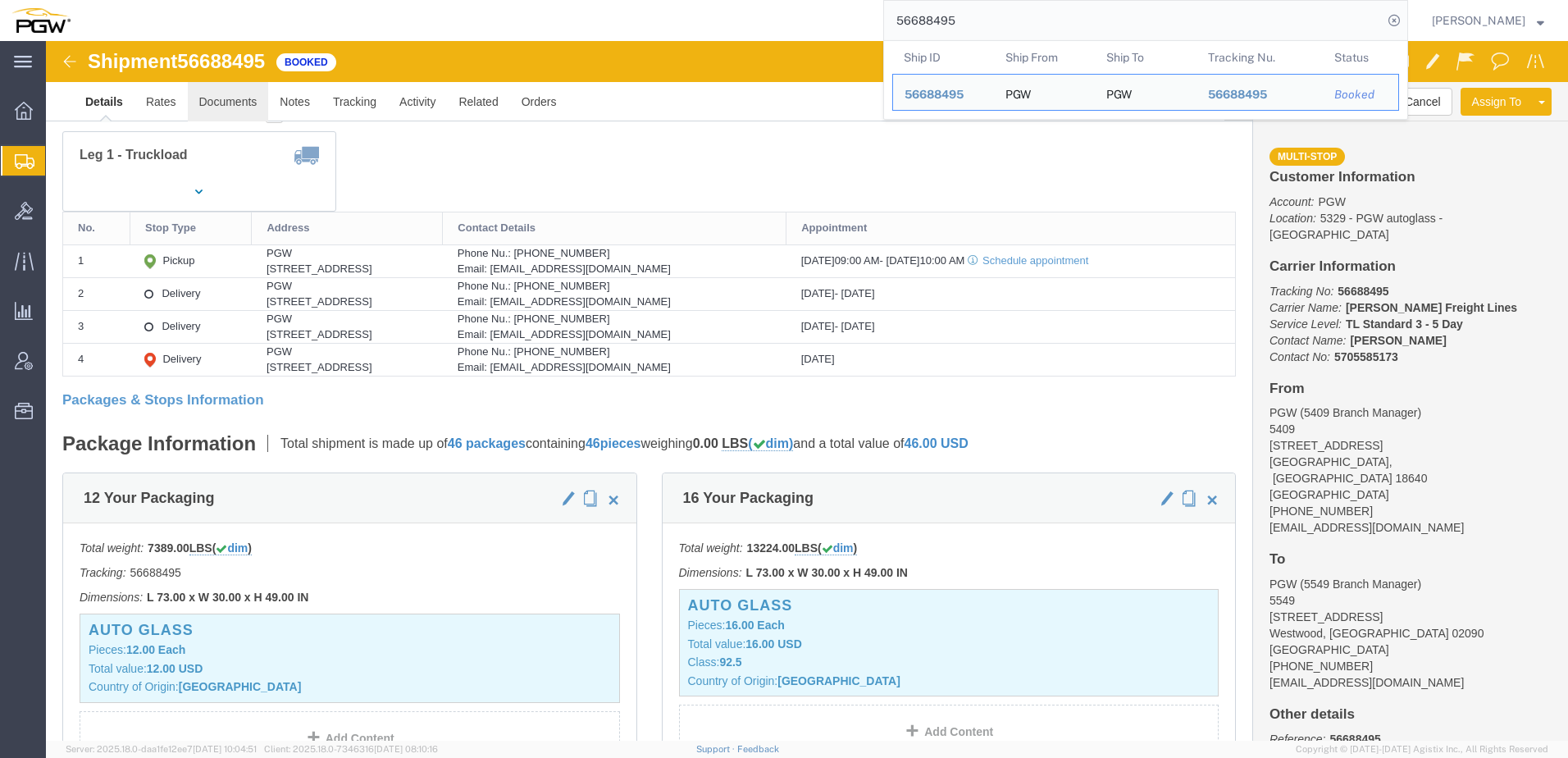
click link "Documents"
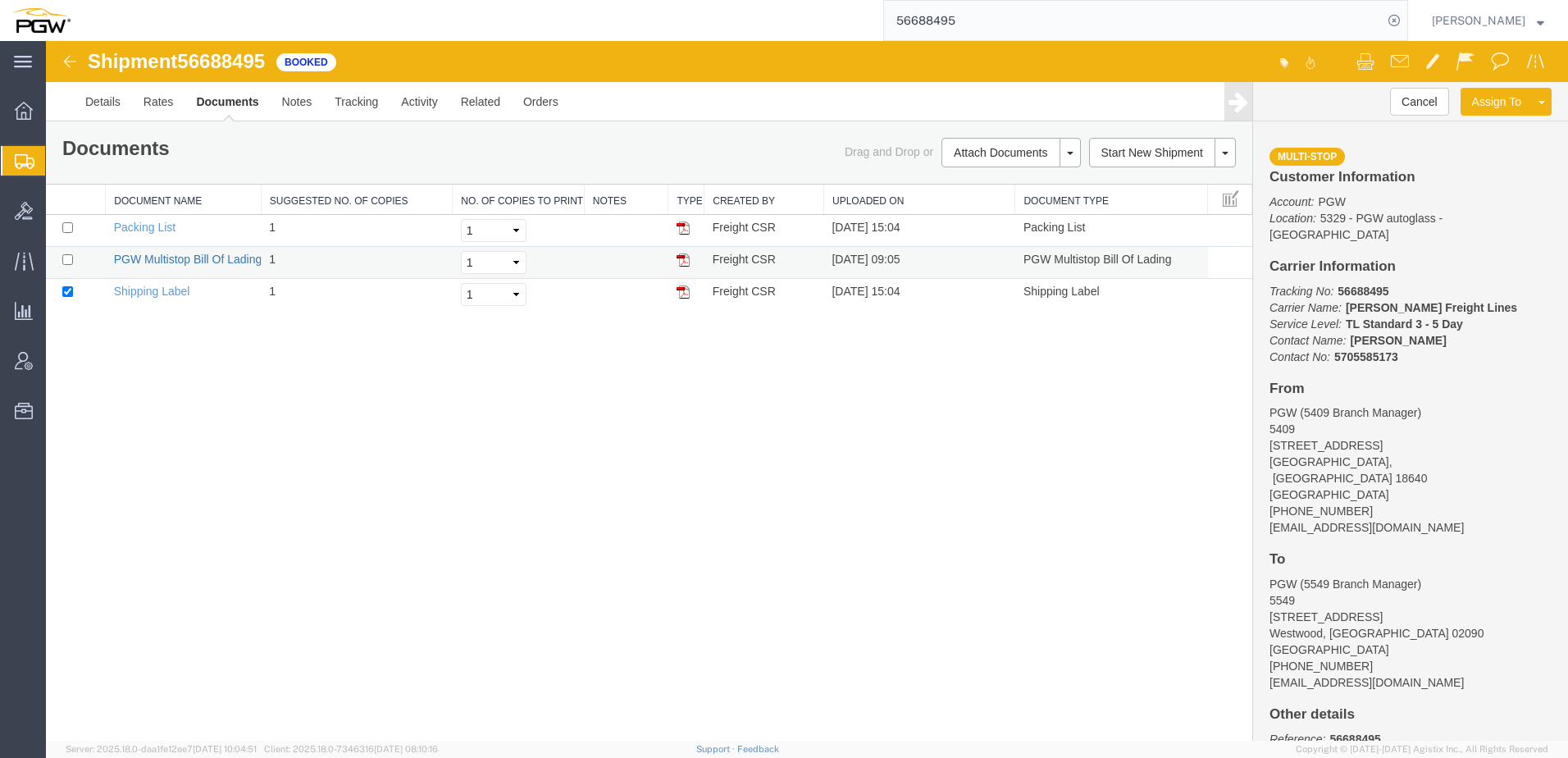
click at [231, 264] on link "PGW Multistop Bill Of Lading" at bounding box center [188, 259] width 148 height 13
click at [117, 101] on link "Details" at bounding box center [103, 101] width 58 height 39
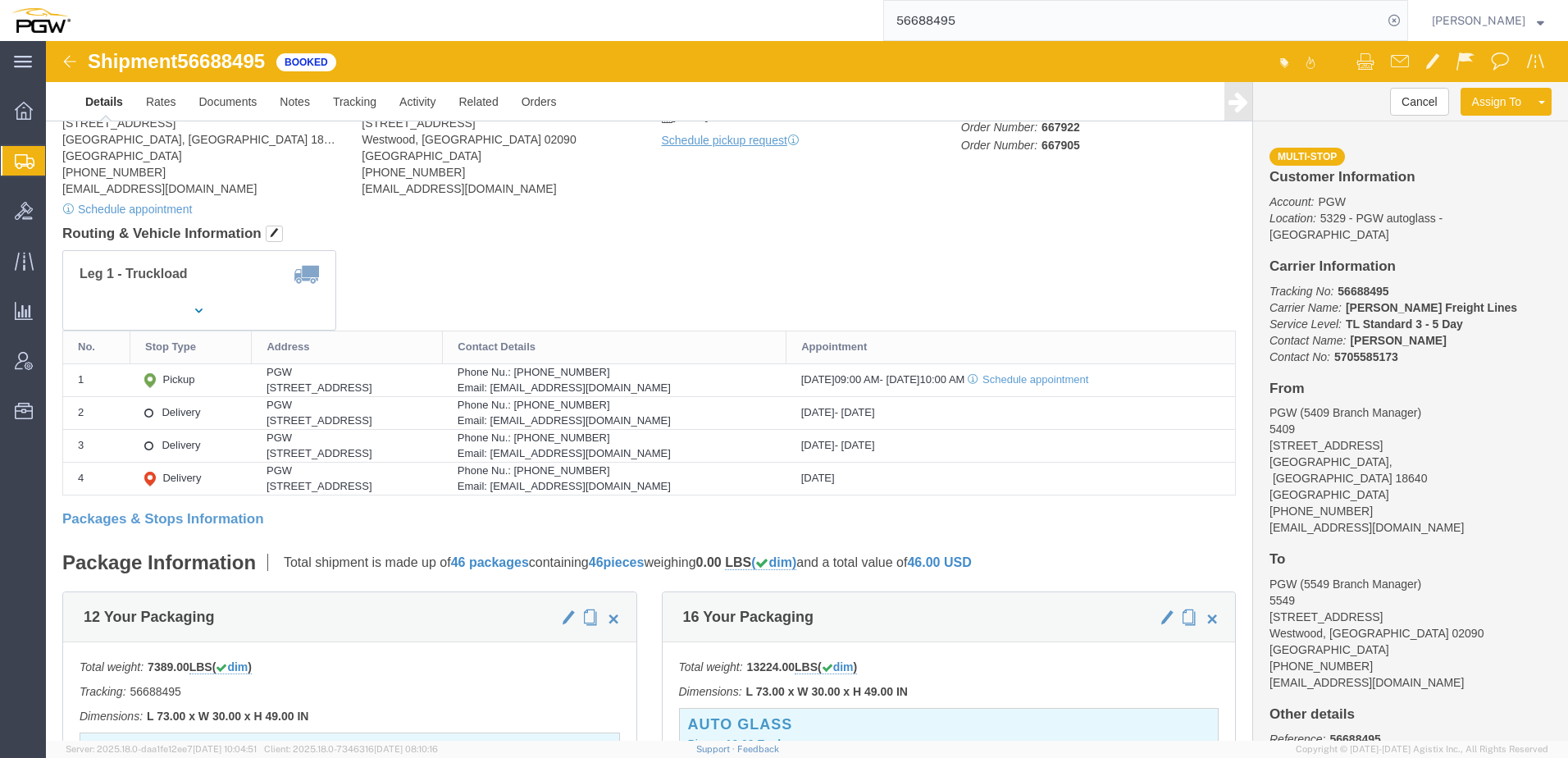
scroll to position [574, 0]
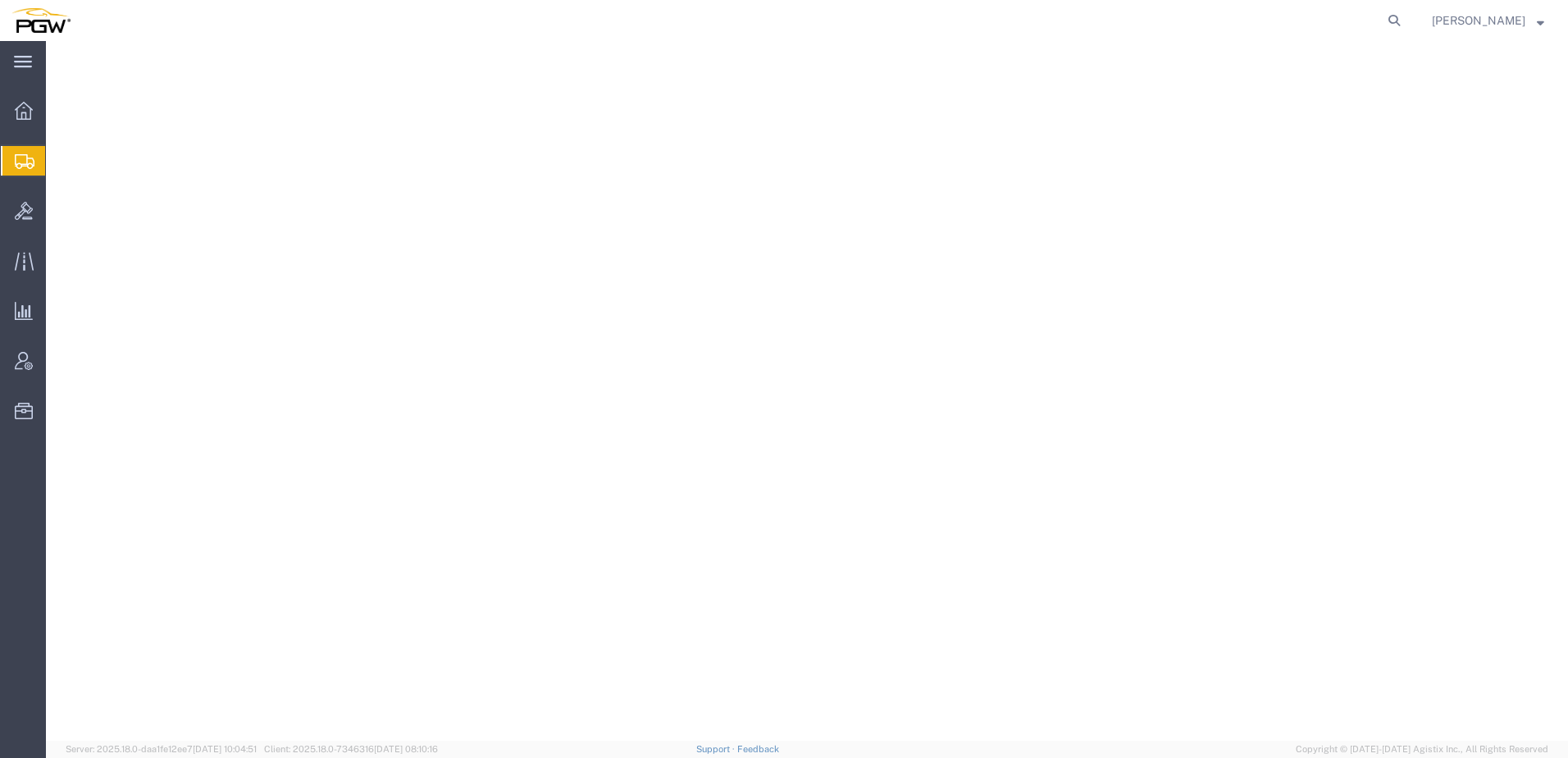
select select
